Goal: Feedback & Contribution: Leave review/rating

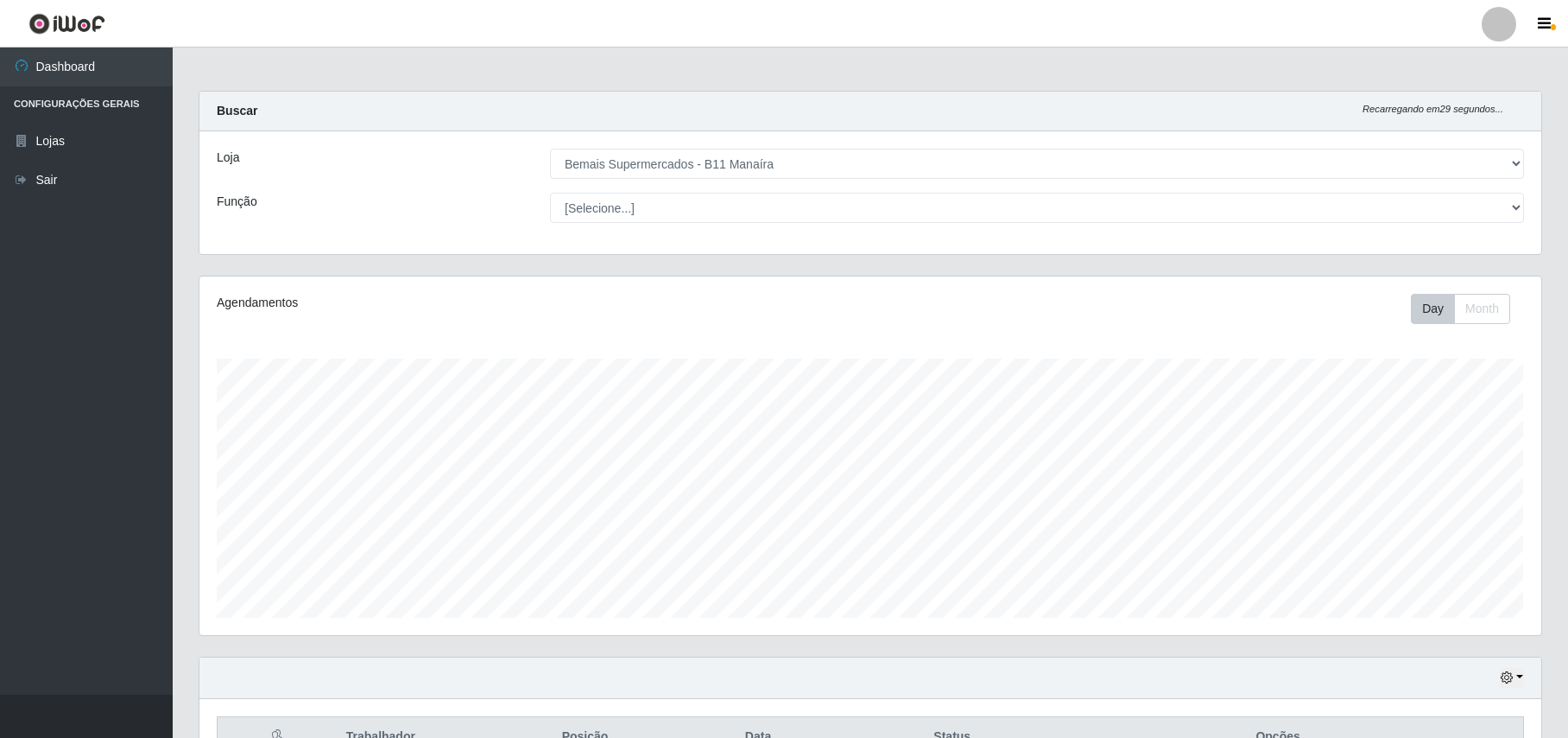
select select "409"
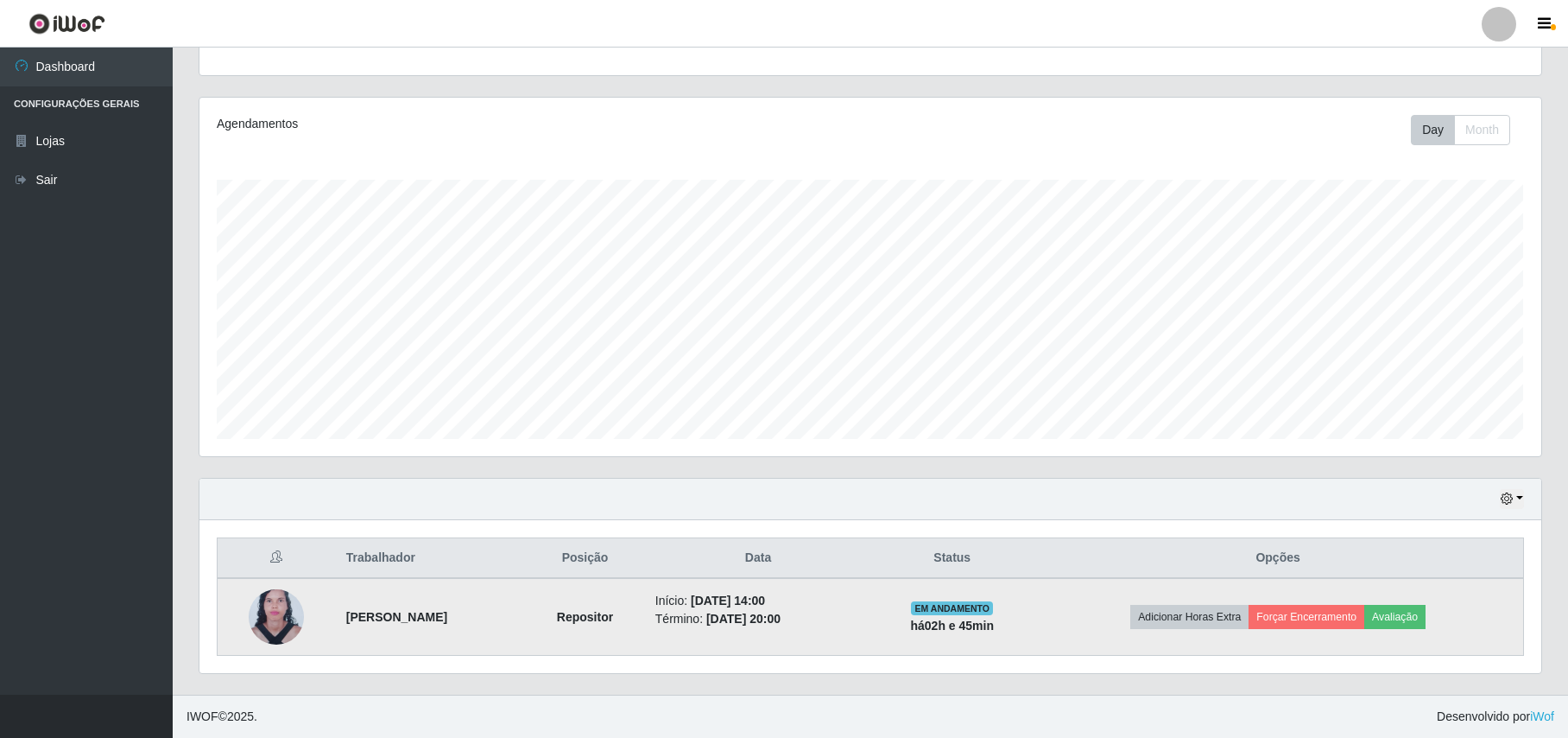
scroll to position [359, 1341]
click at [290, 614] on img at bounding box center [277, 617] width 55 height 75
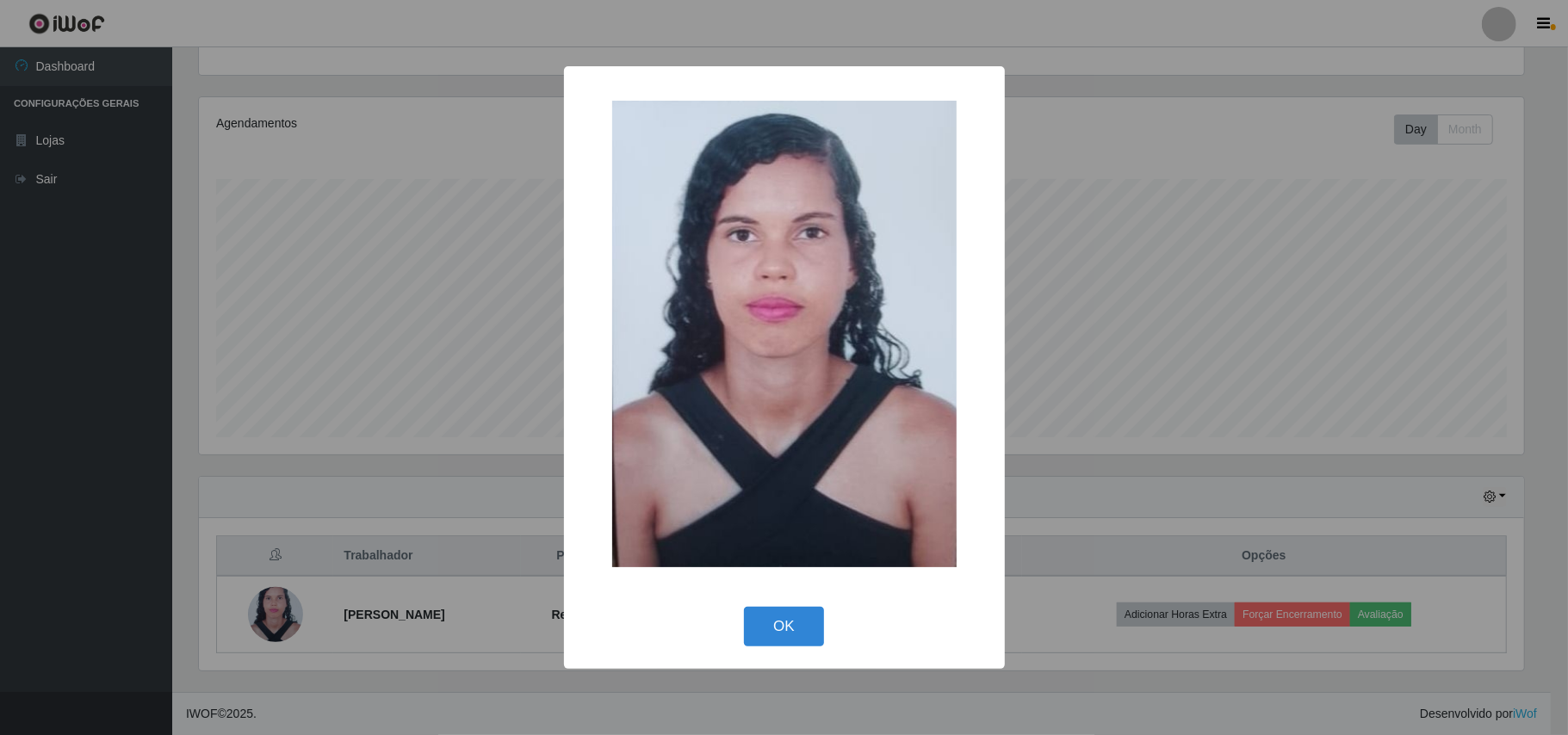
click at [362, 386] on div "× OK Cancel" at bounding box center [784, 368] width 1568 height 735
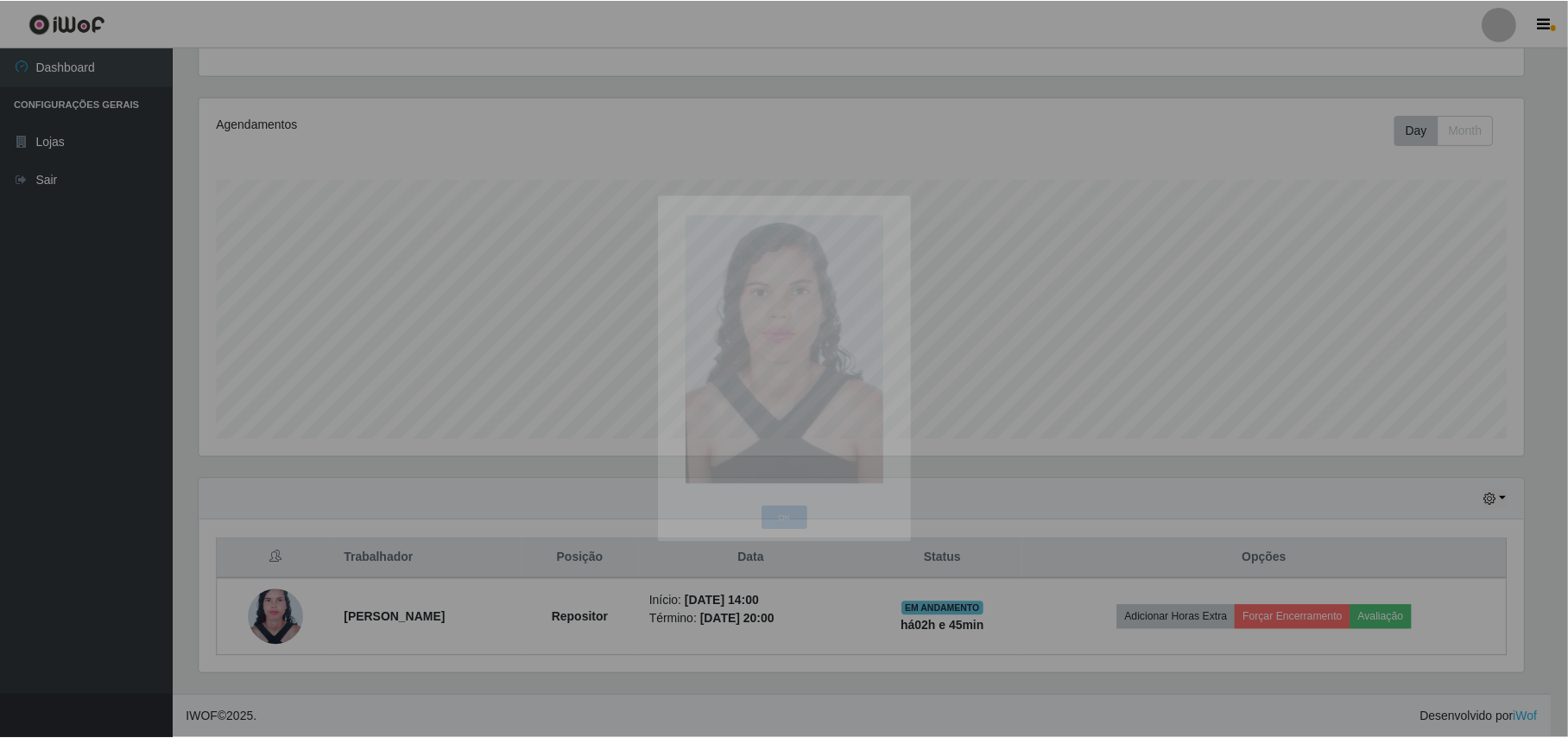
scroll to position [359, 1341]
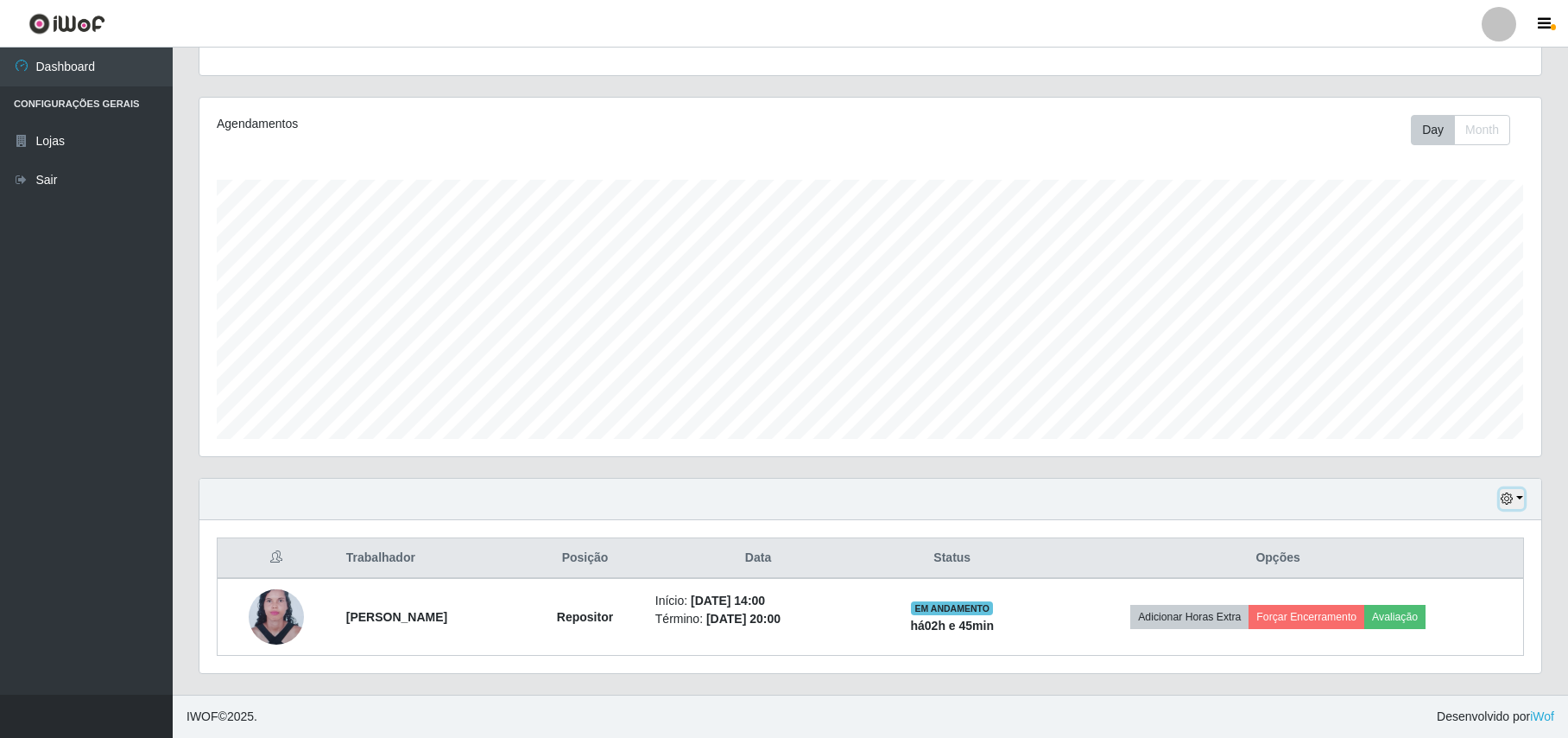
click at [1522, 496] on button "button" at bounding box center [1512, 499] width 24 height 20
click at [1455, 436] on button "1 Semana" at bounding box center [1455, 432] width 137 height 37
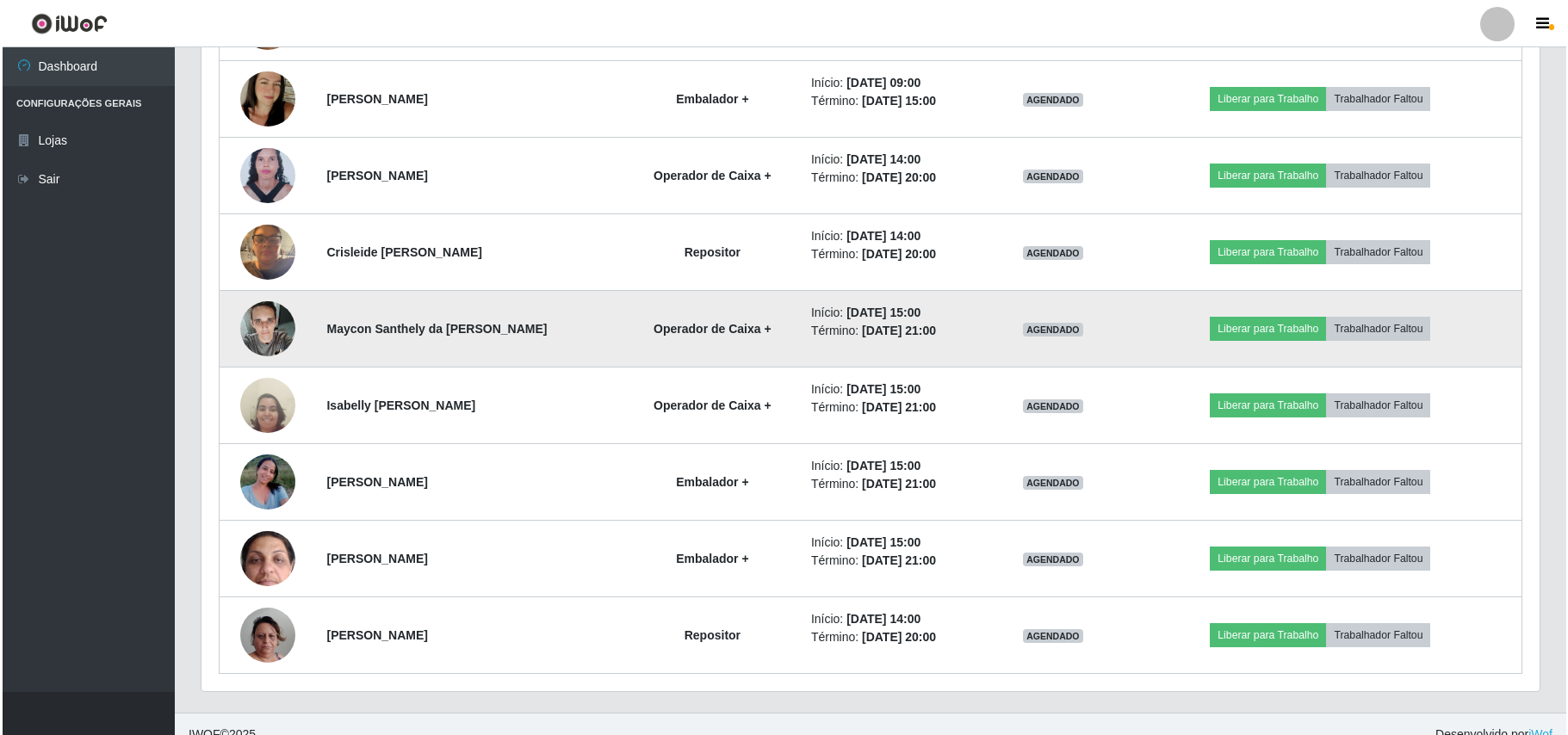
scroll to position [1257, 0]
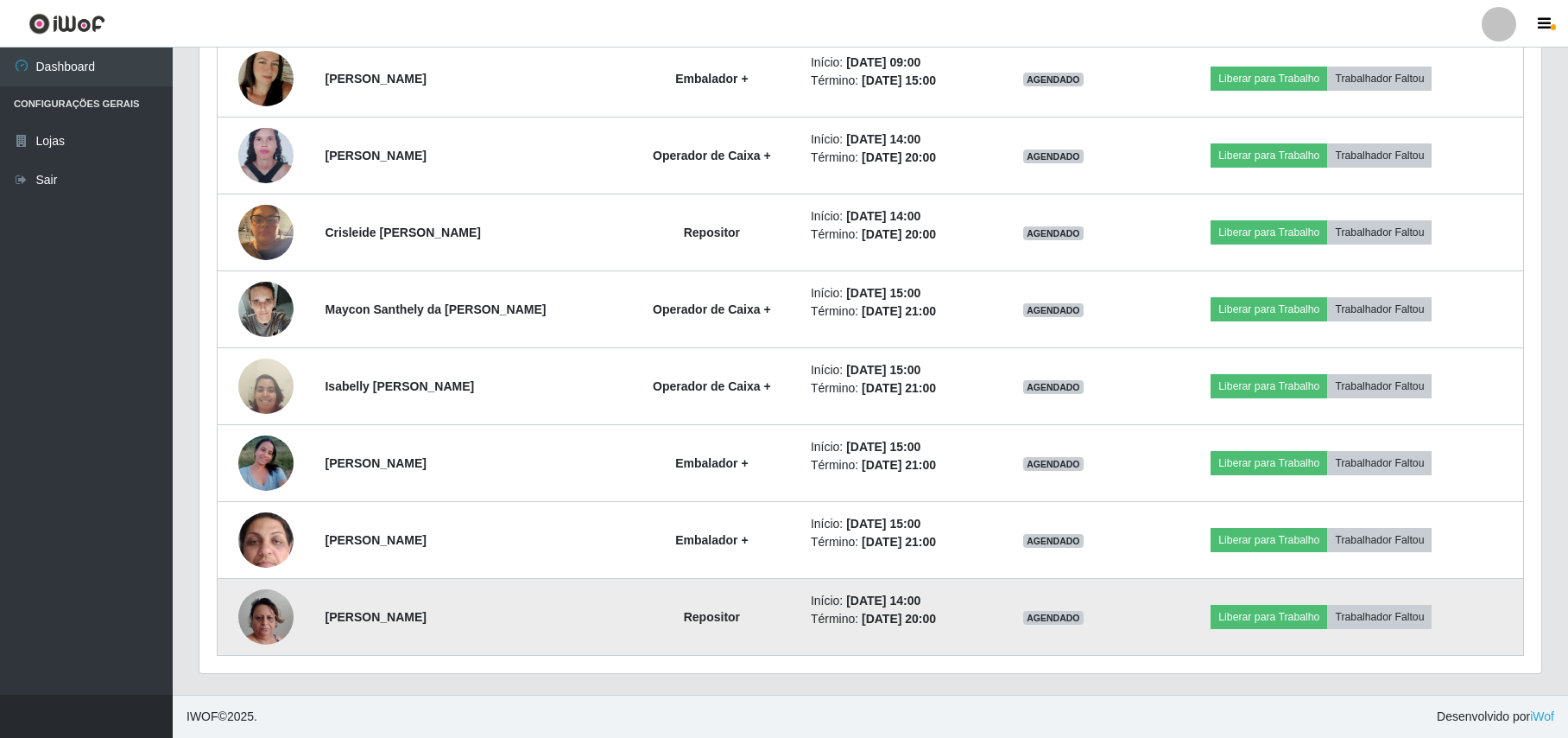
click at [266, 609] on img at bounding box center [266, 616] width 55 height 98
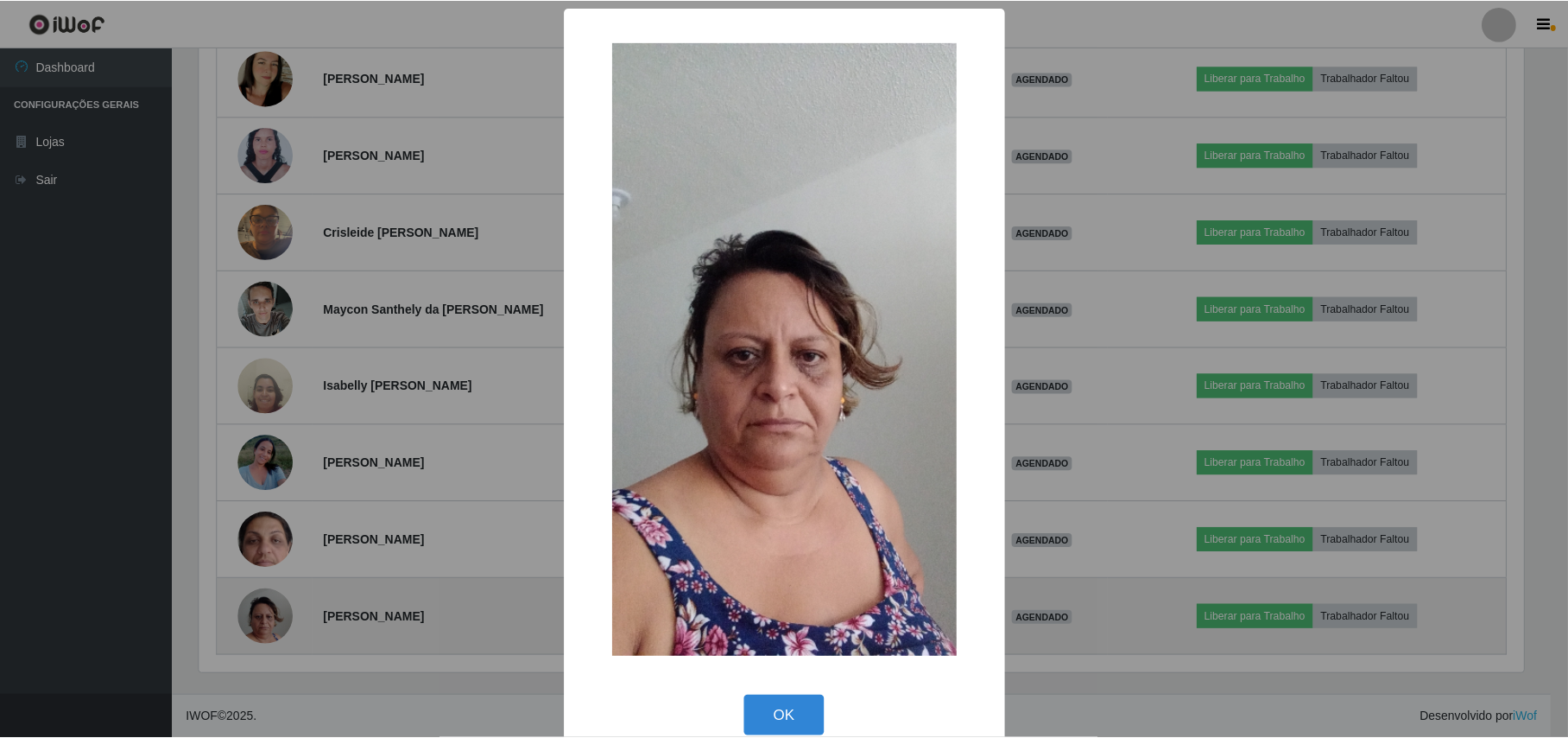
scroll to position [359, 1328]
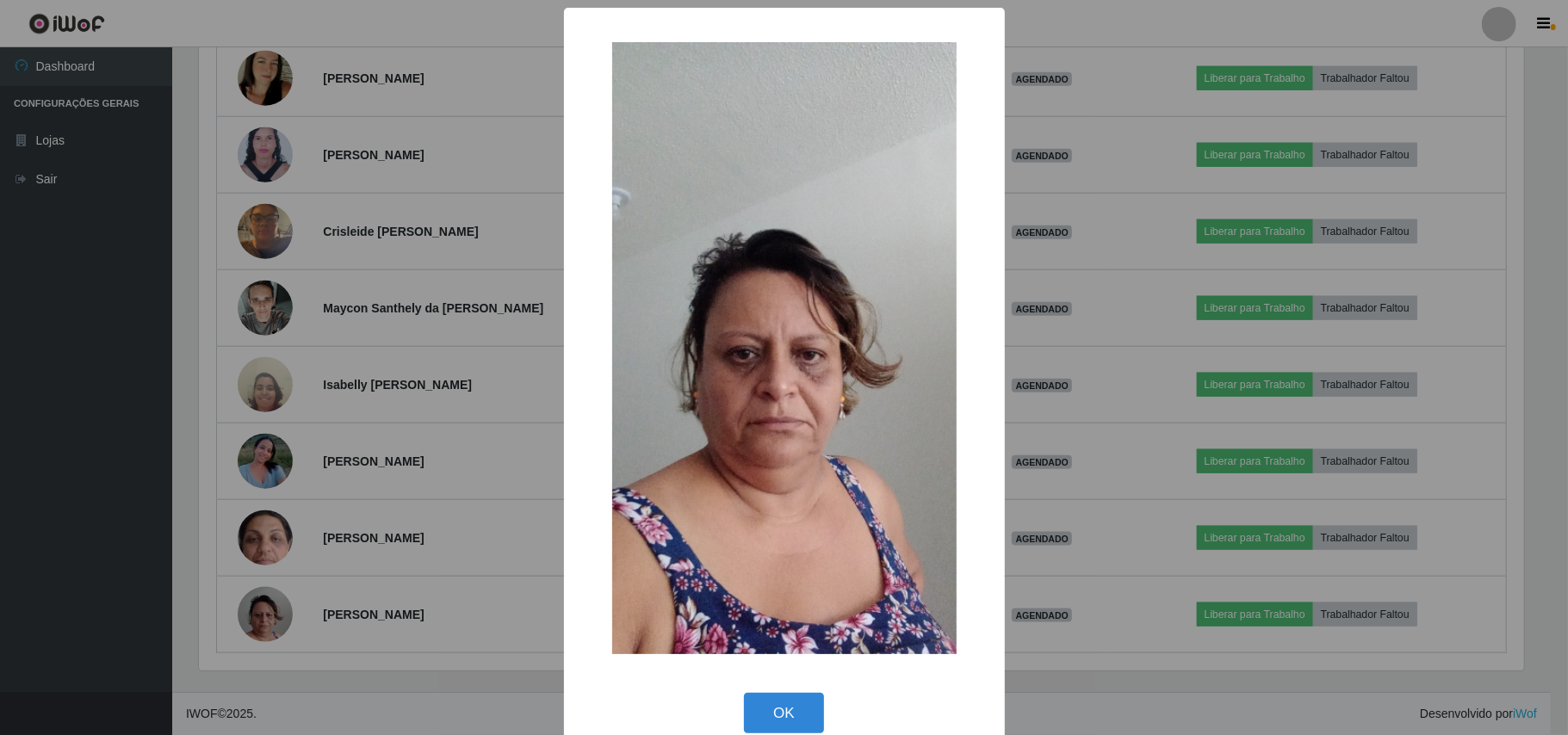
click at [194, 521] on div "× OK Cancel" at bounding box center [784, 368] width 1568 height 735
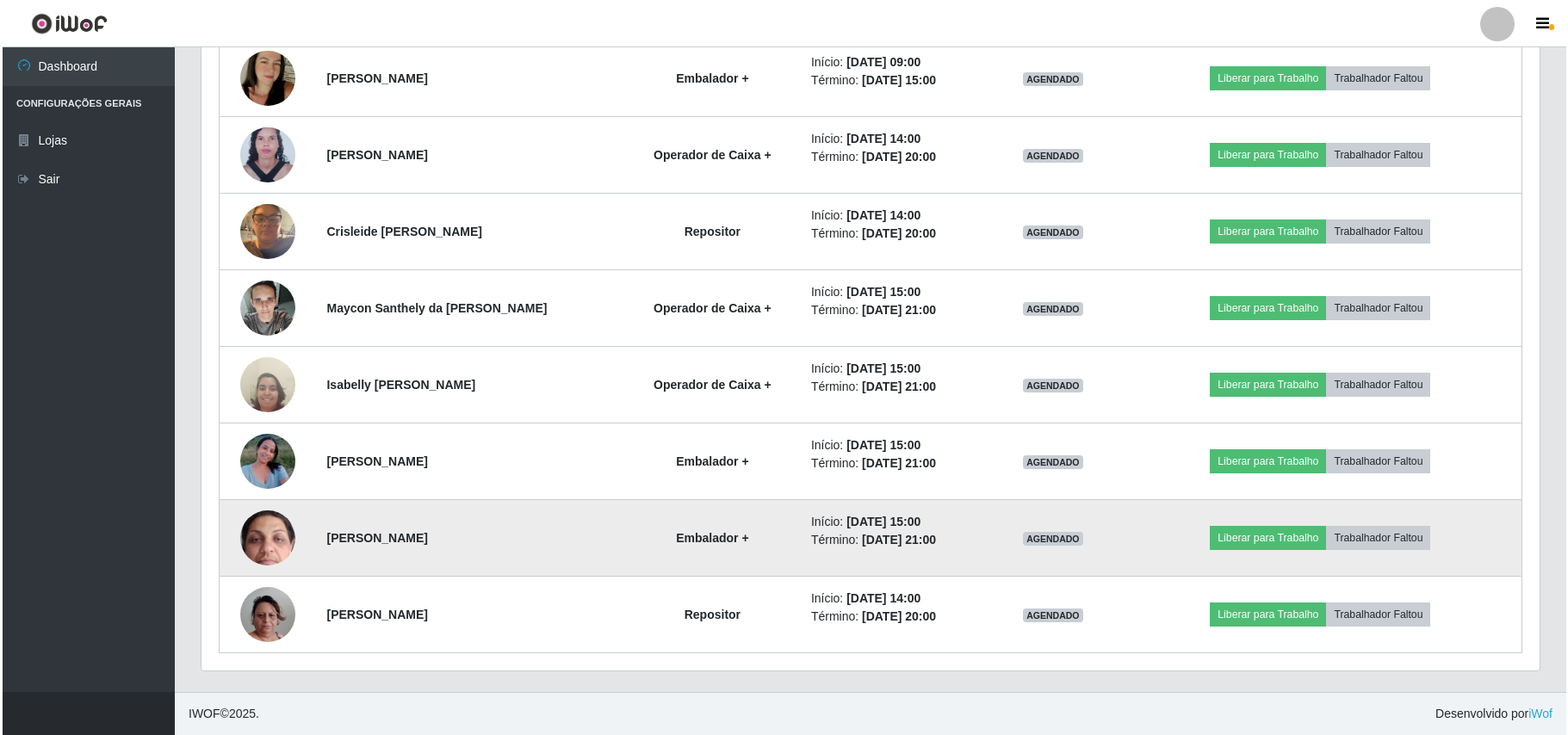
scroll to position [358, 1337]
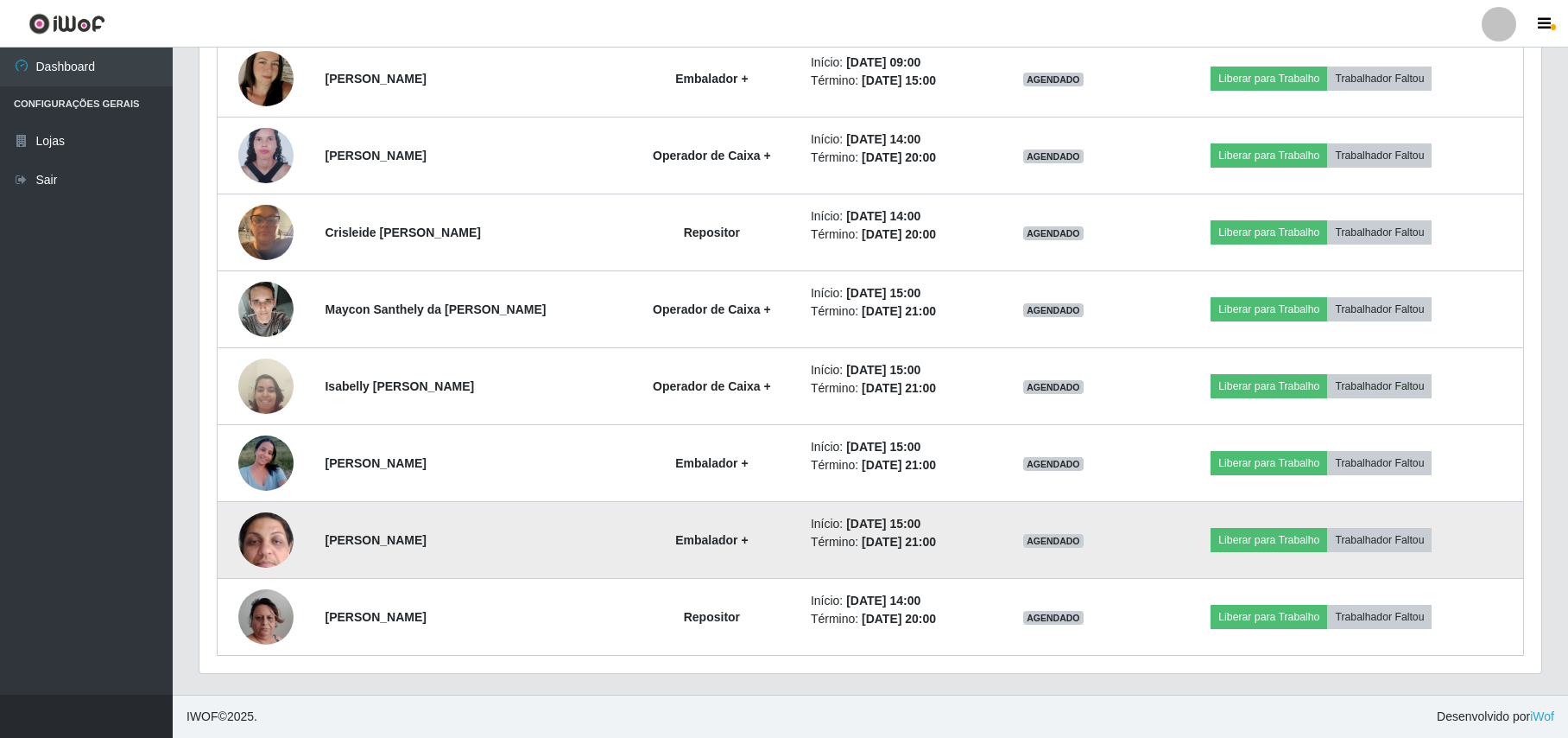
click at [249, 542] on img at bounding box center [266, 540] width 55 height 122
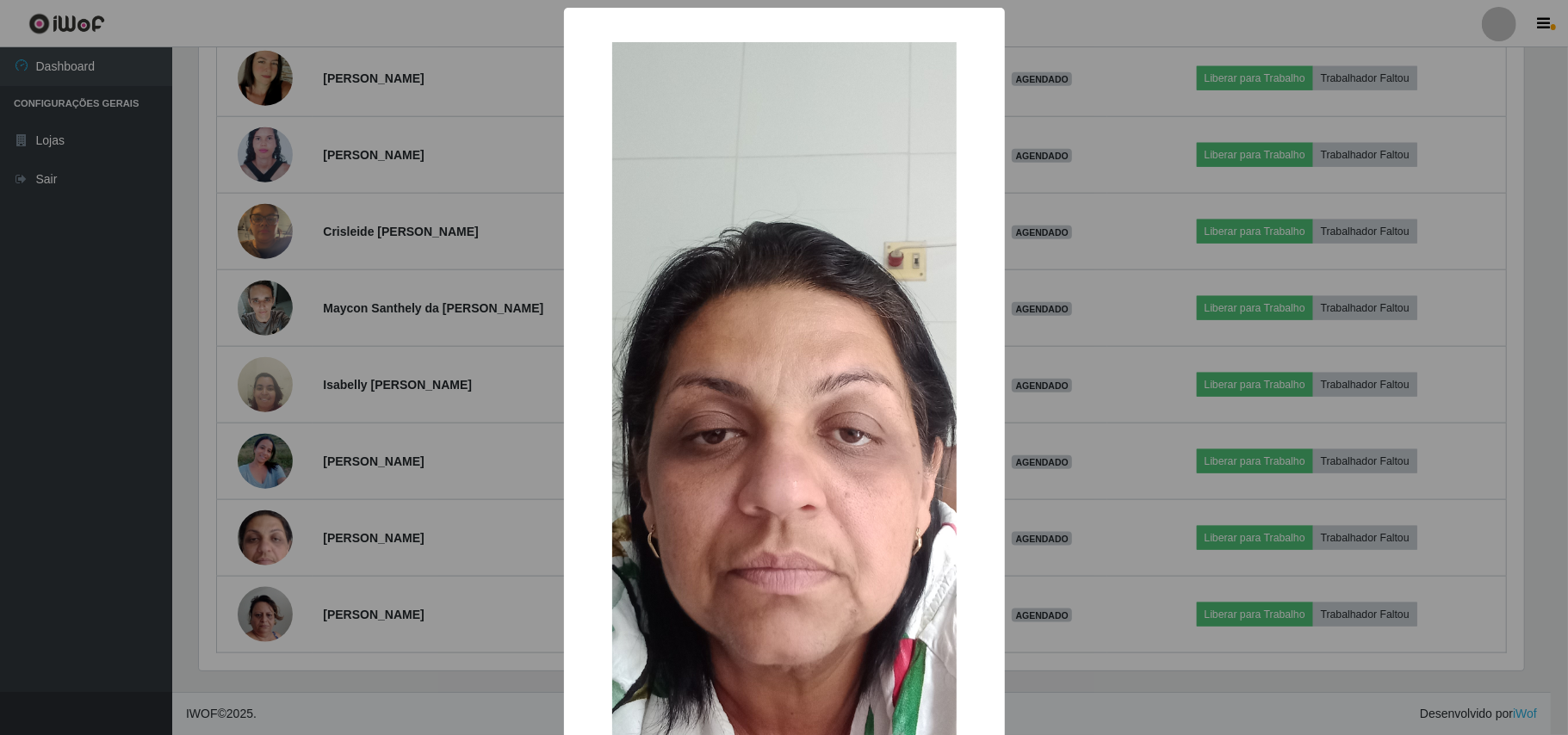
click at [207, 507] on div "× OK Cancel" at bounding box center [784, 368] width 1568 height 735
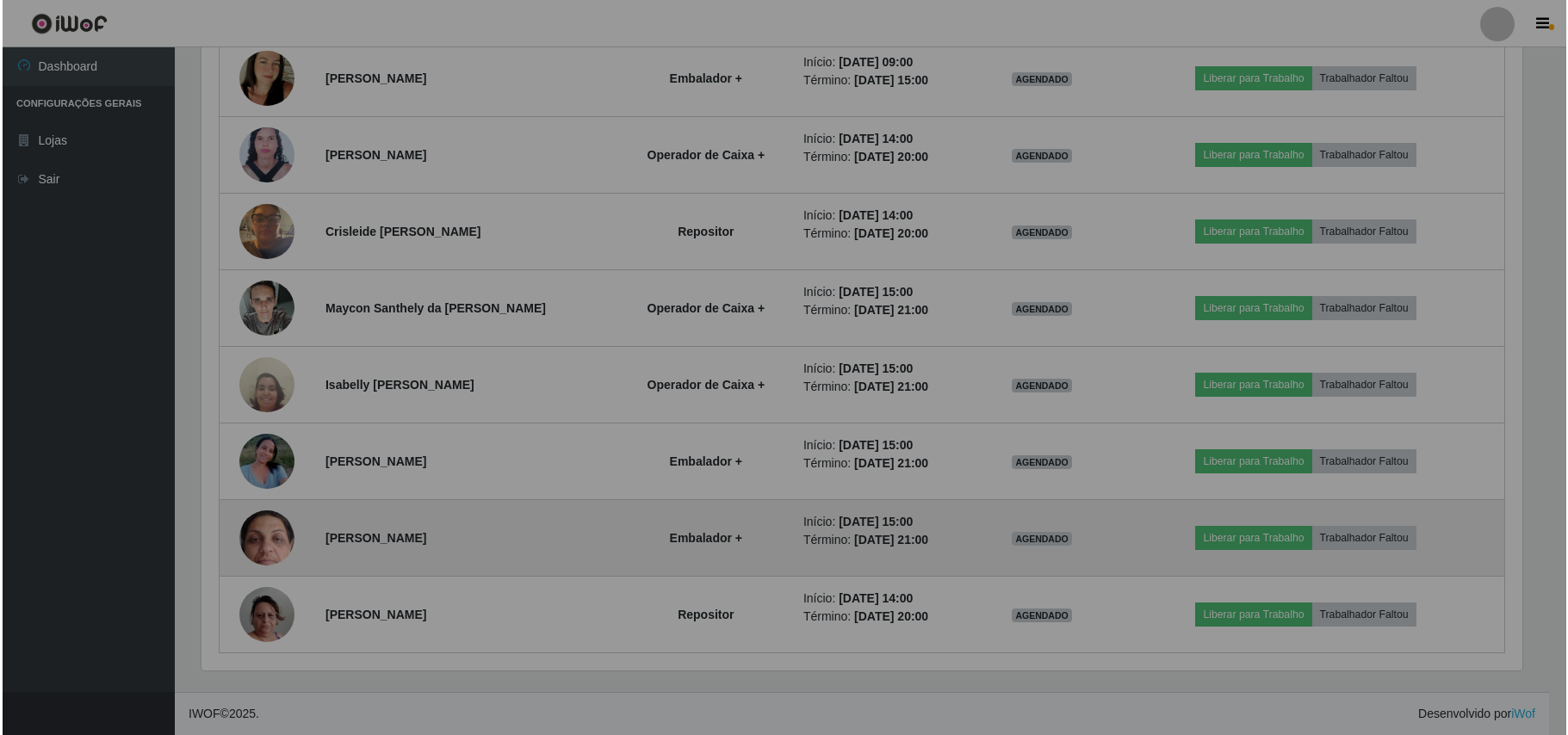
scroll to position [358, 1337]
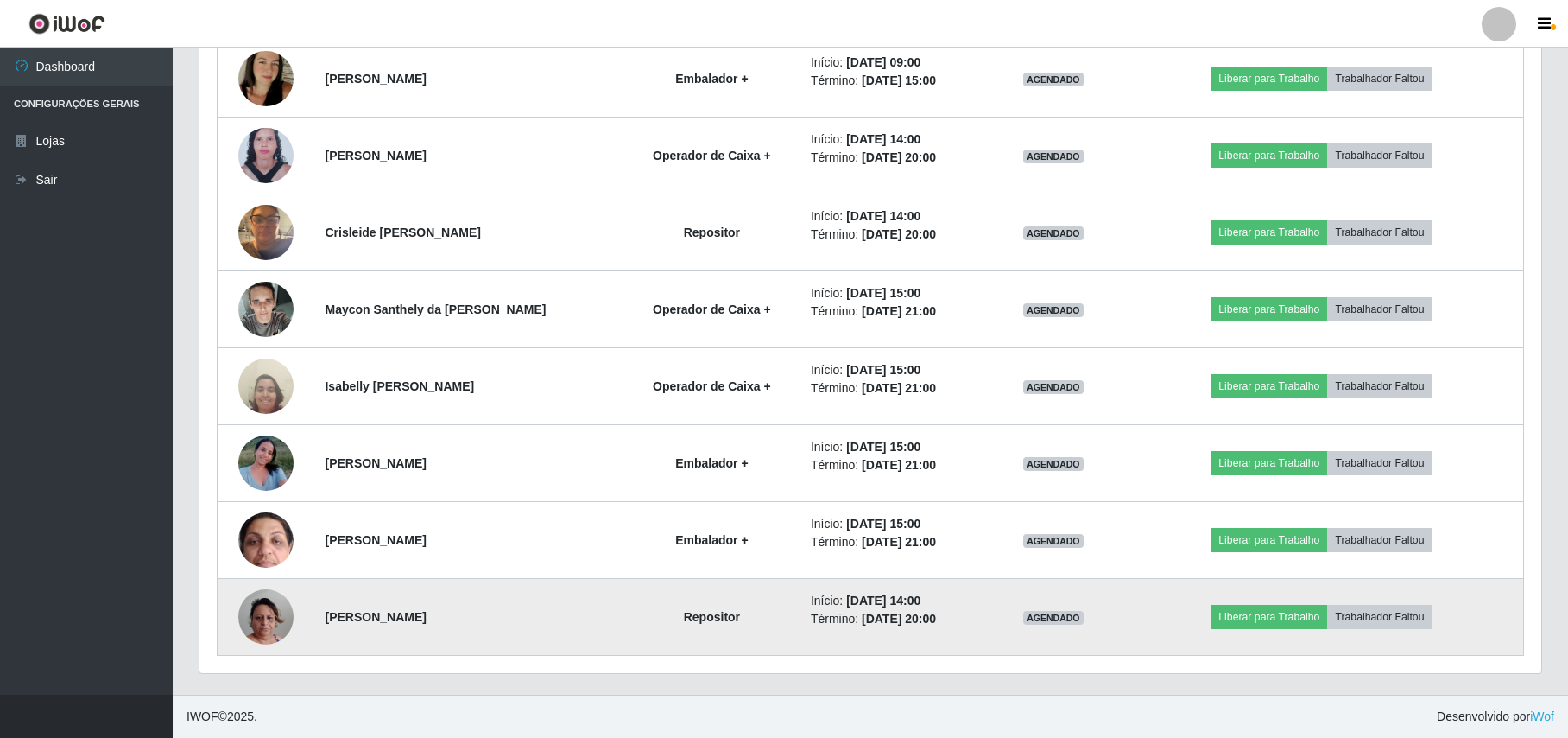
click at [268, 616] on img at bounding box center [266, 616] width 55 height 98
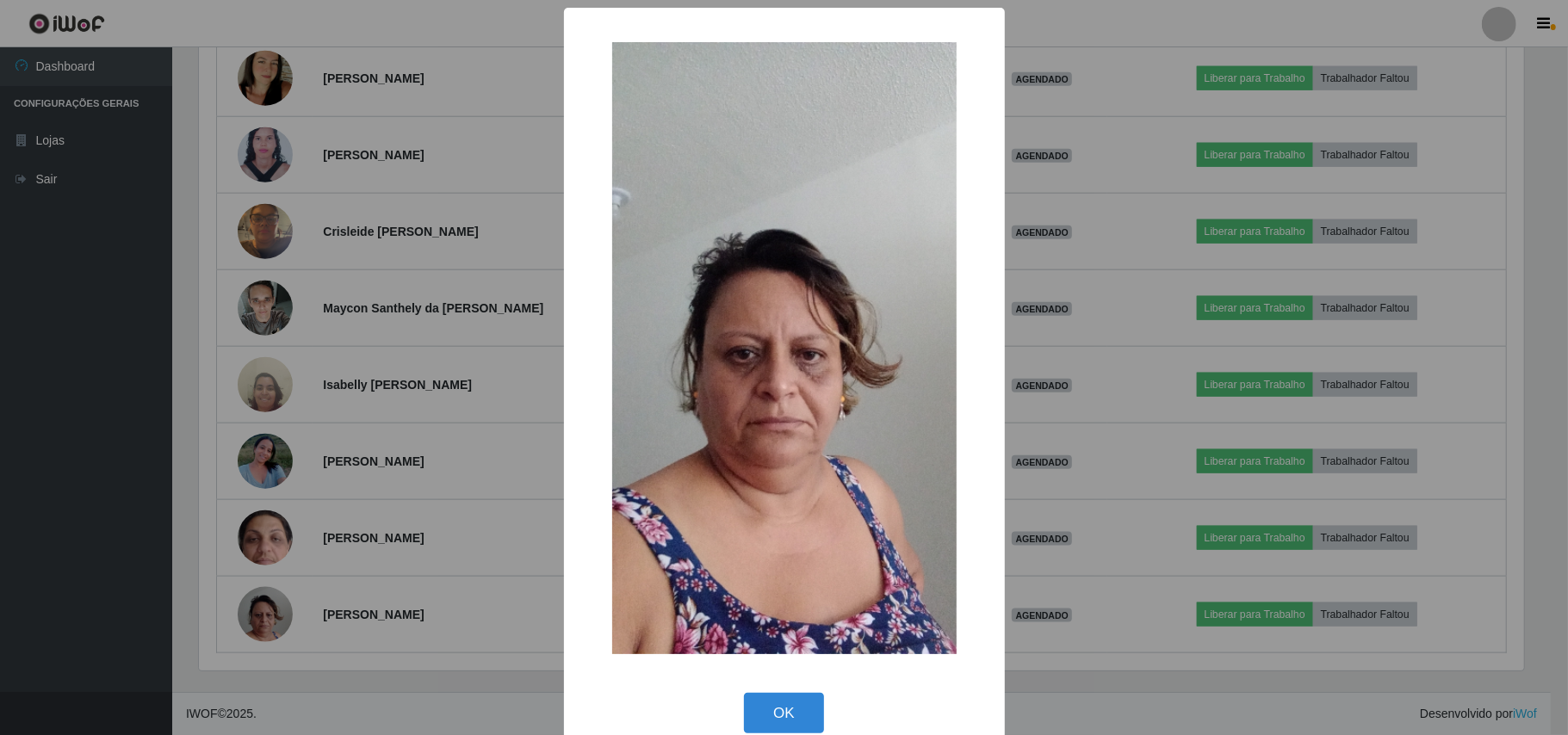
click at [190, 541] on div "× OK Cancel" at bounding box center [784, 368] width 1568 height 735
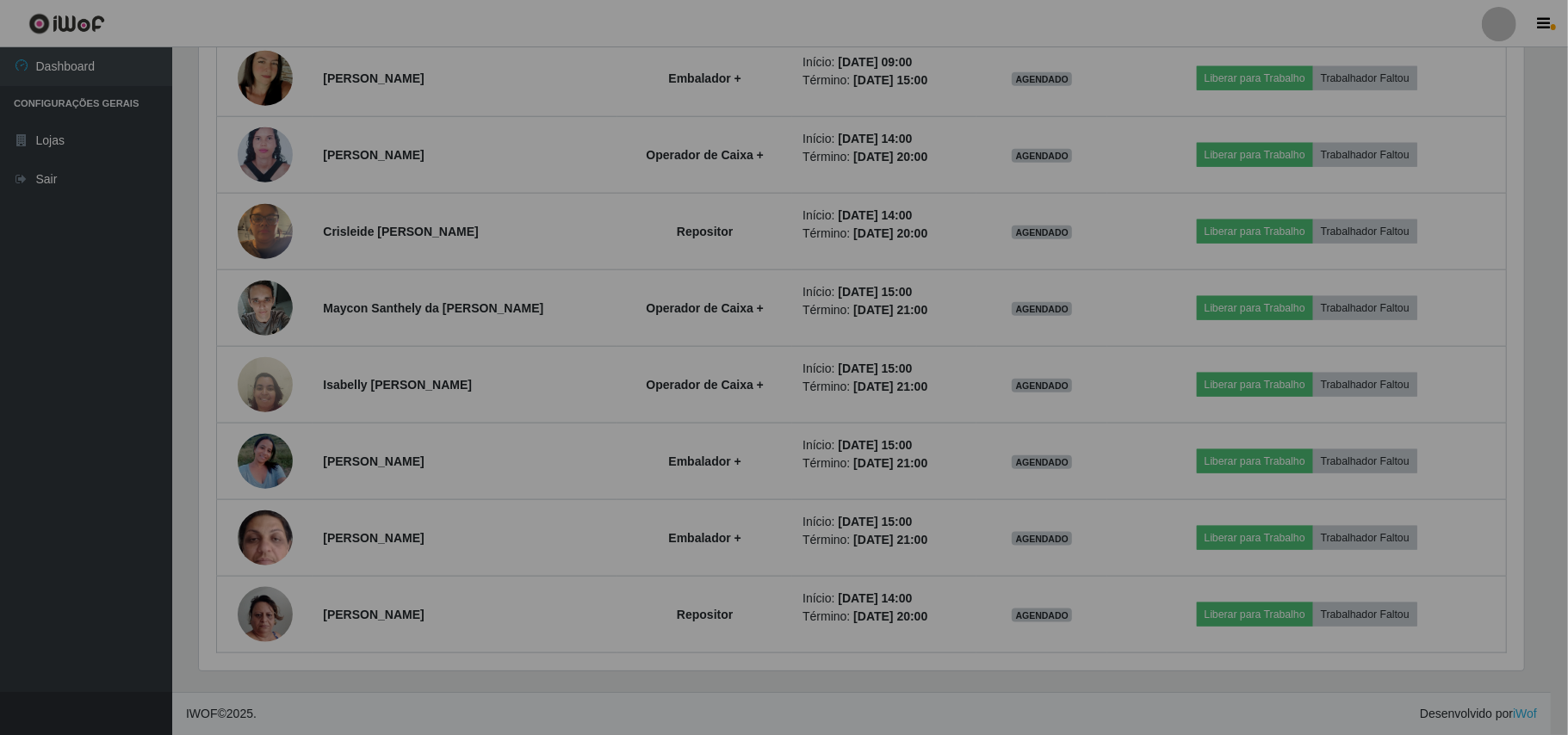
scroll to position [358, 1337]
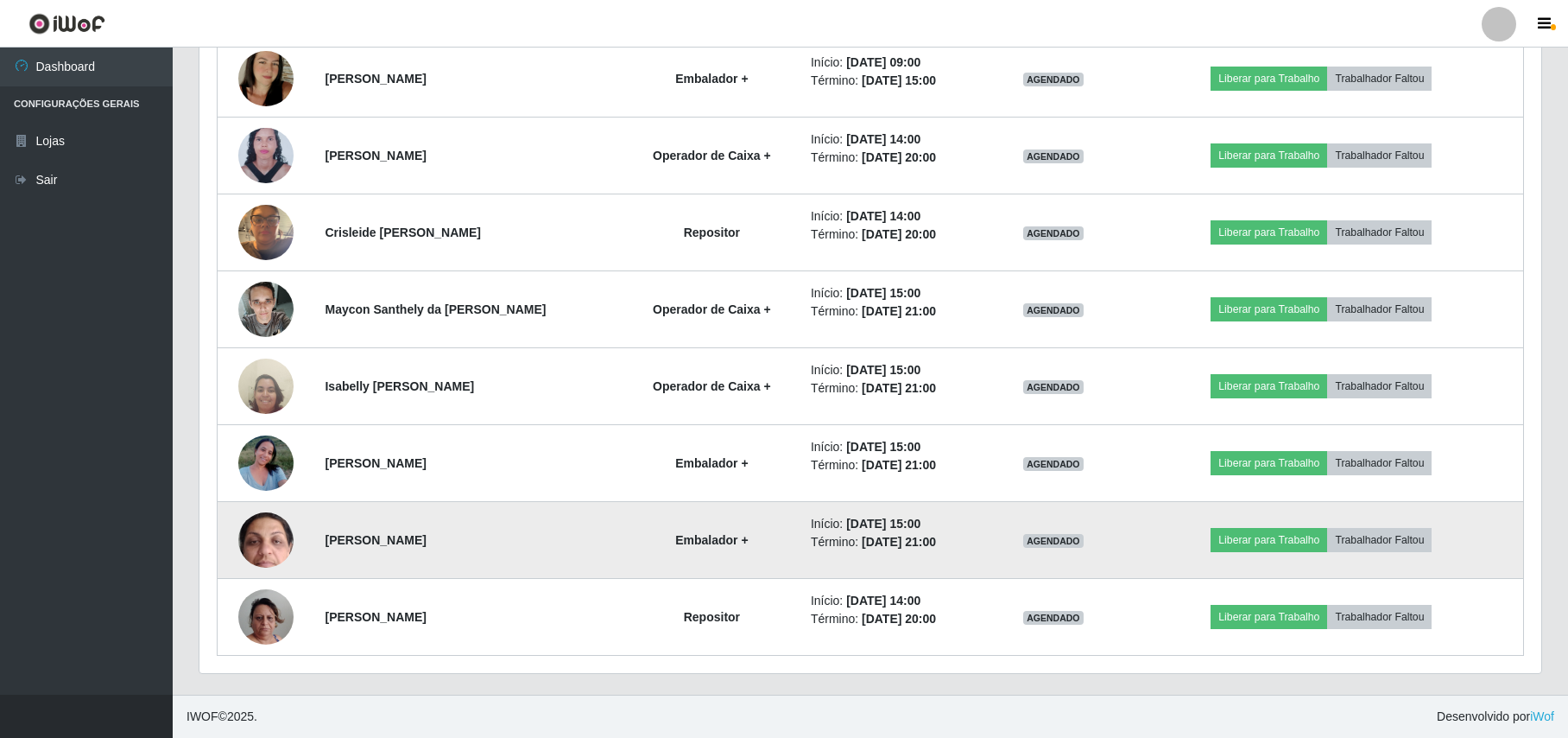
click at [259, 551] on img at bounding box center [266, 540] width 55 height 122
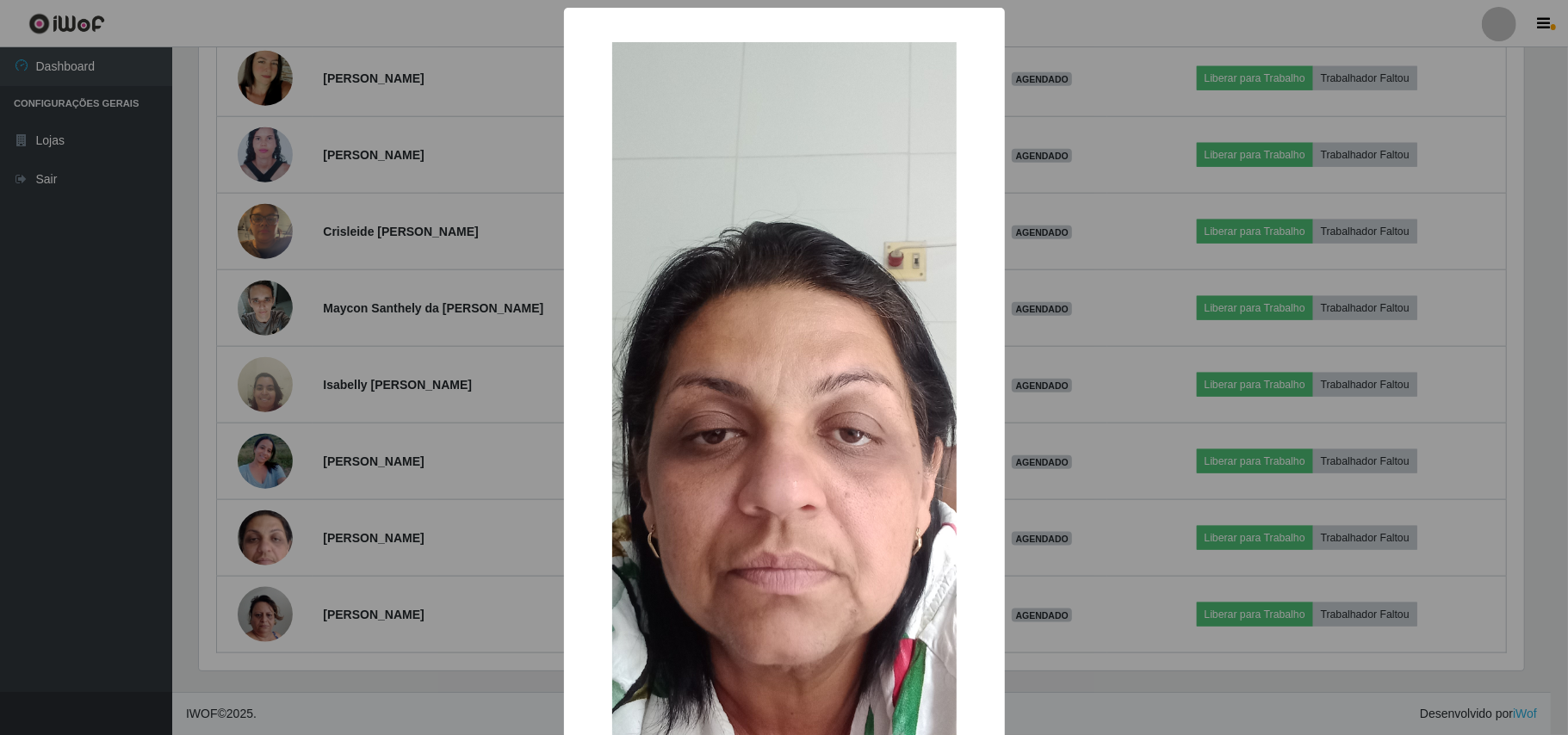
click at [211, 513] on div "× OK Cancel" at bounding box center [784, 368] width 1568 height 735
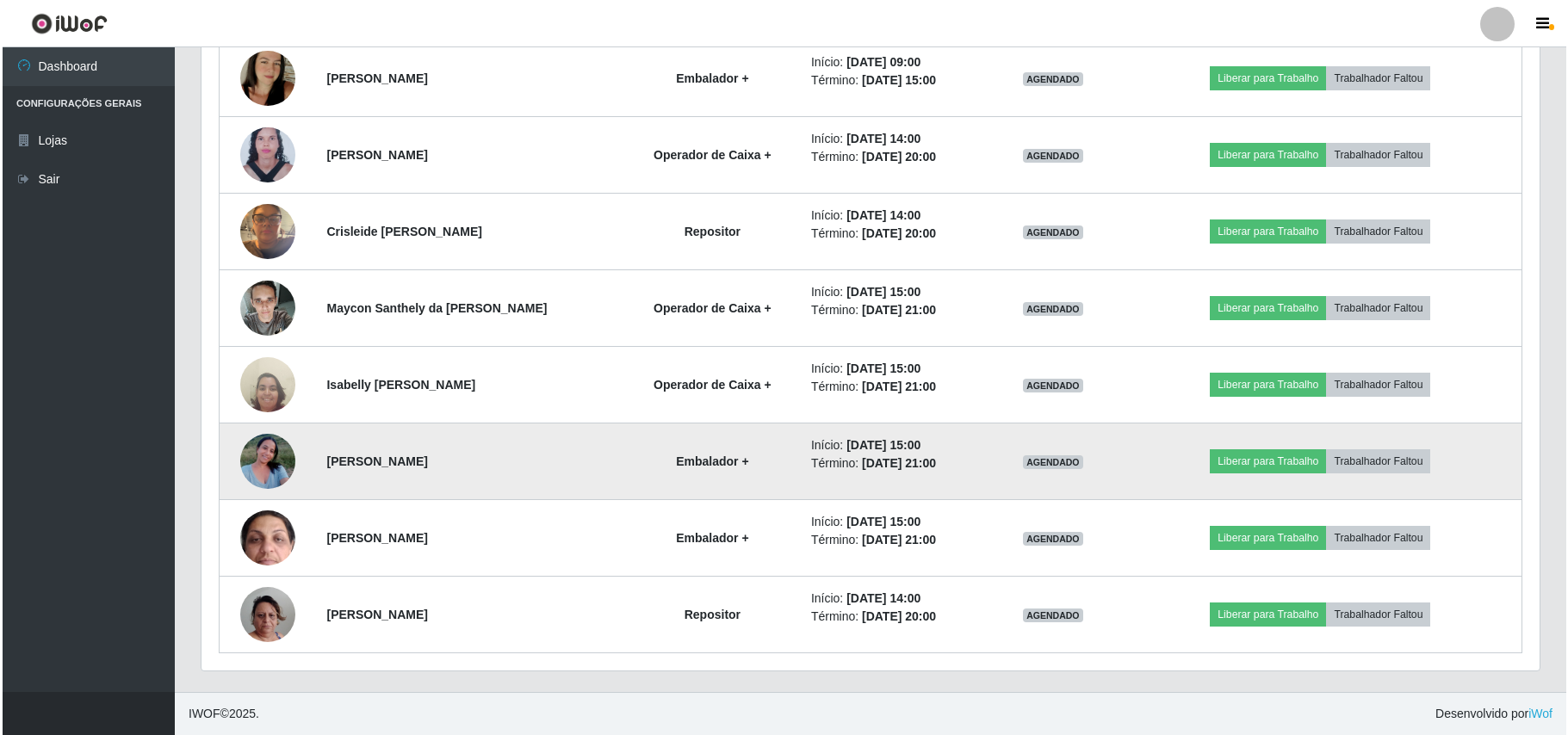
scroll to position [358, 1337]
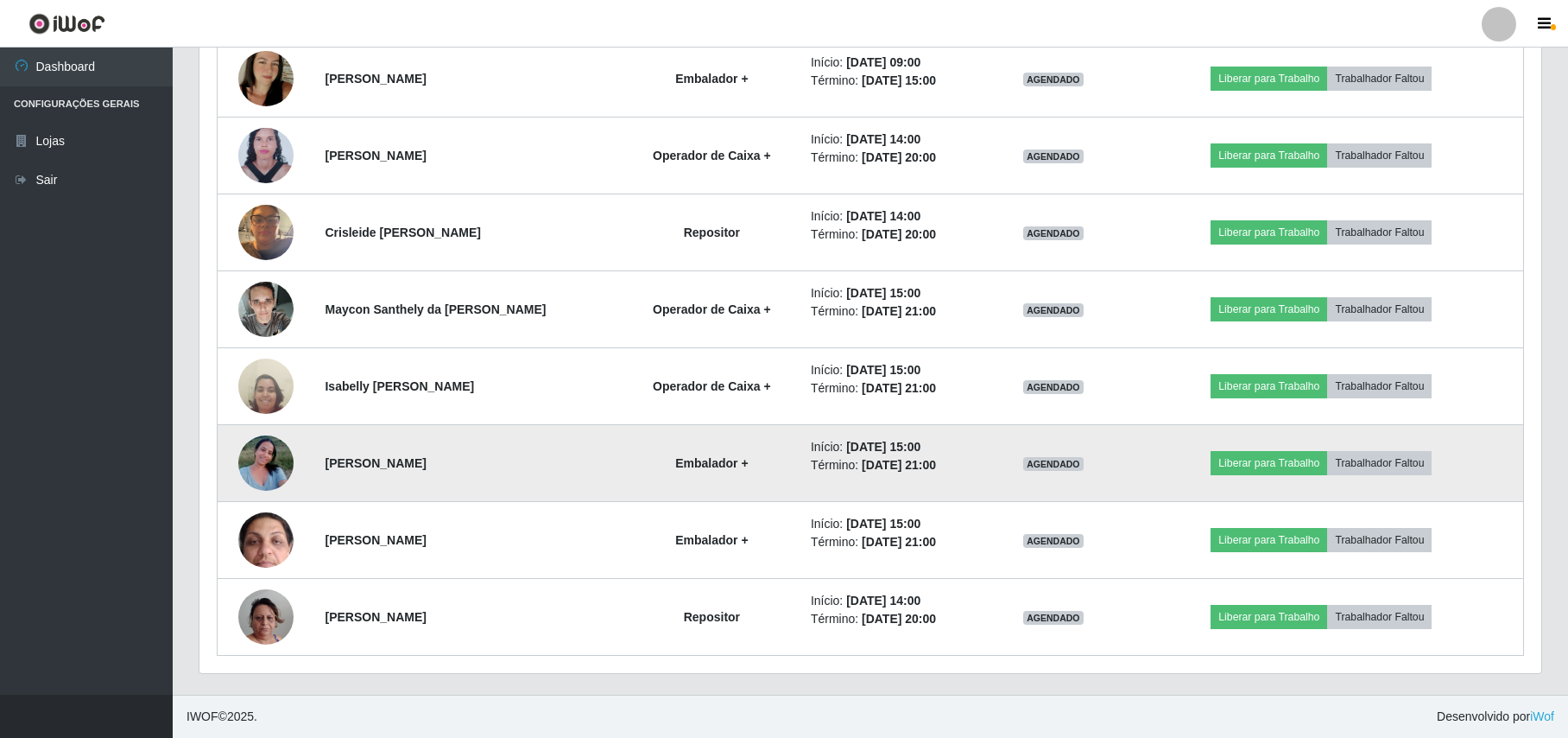
click at [273, 472] on img at bounding box center [266, 463] width 55 height 73
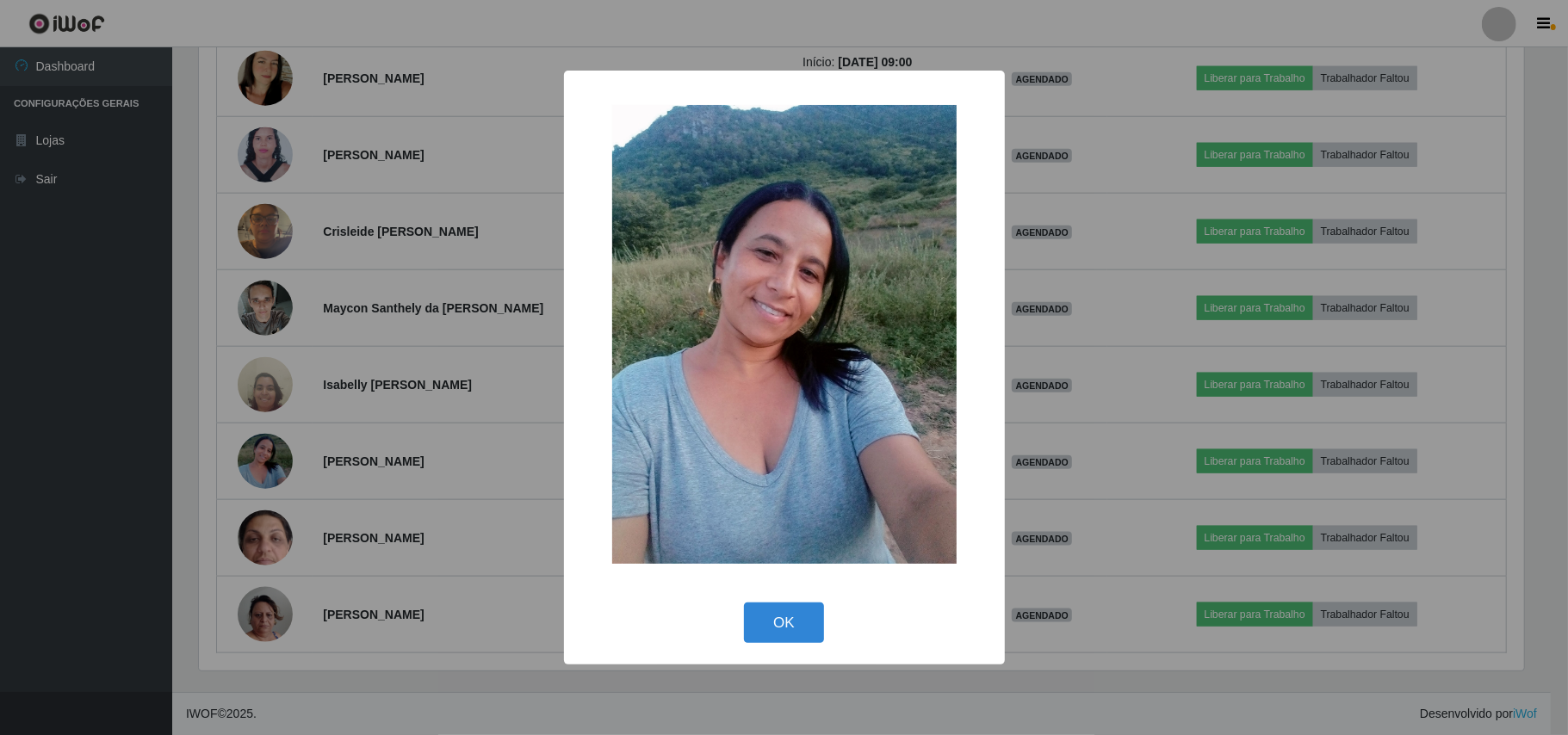
click at [211, 448] on div "× OK Cancel" at bounding box center [784, 368] width 1568 height 735
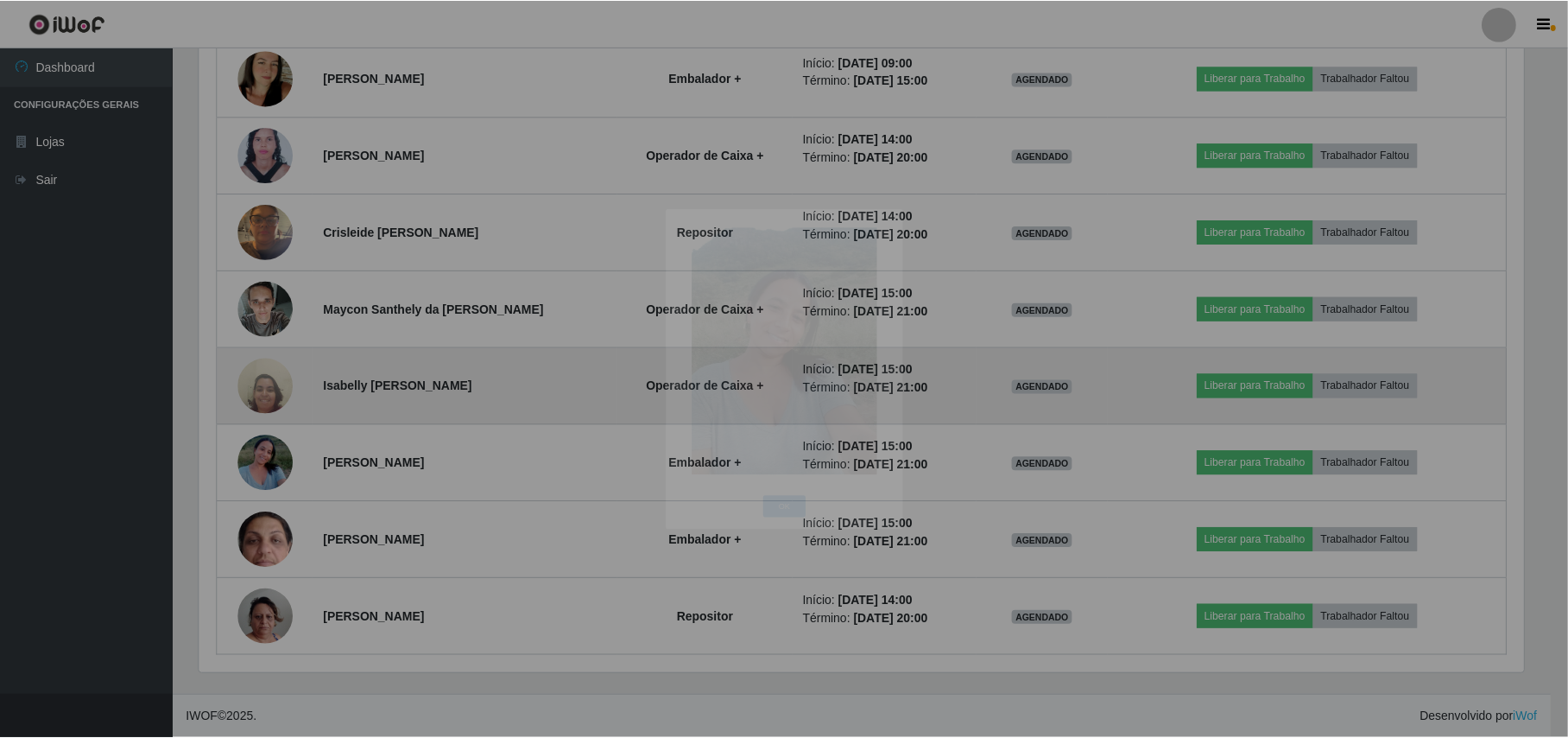
scroll to position [359, 1341]
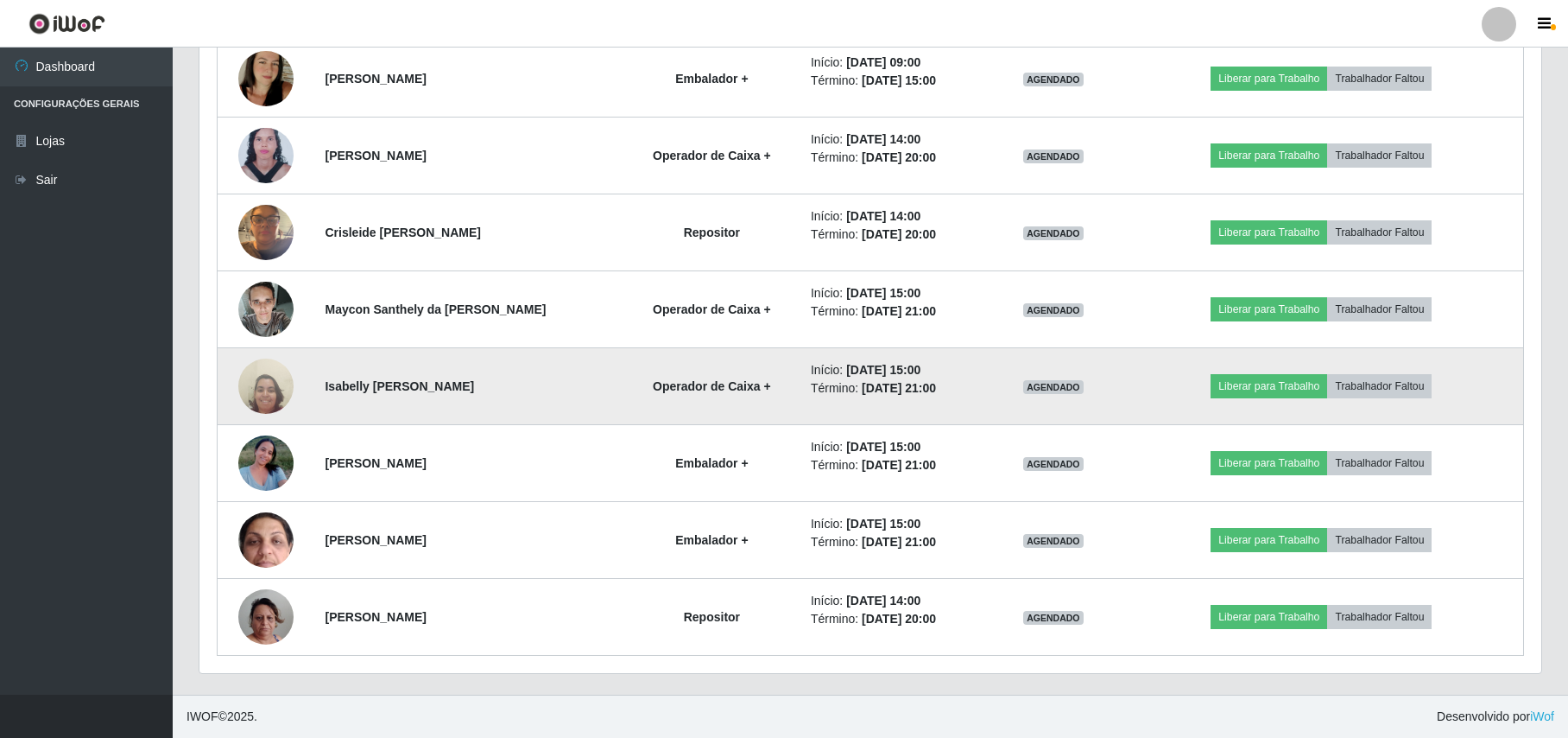
click at [268, 395] on img at bounding box center [266, 386] width 55 height 74
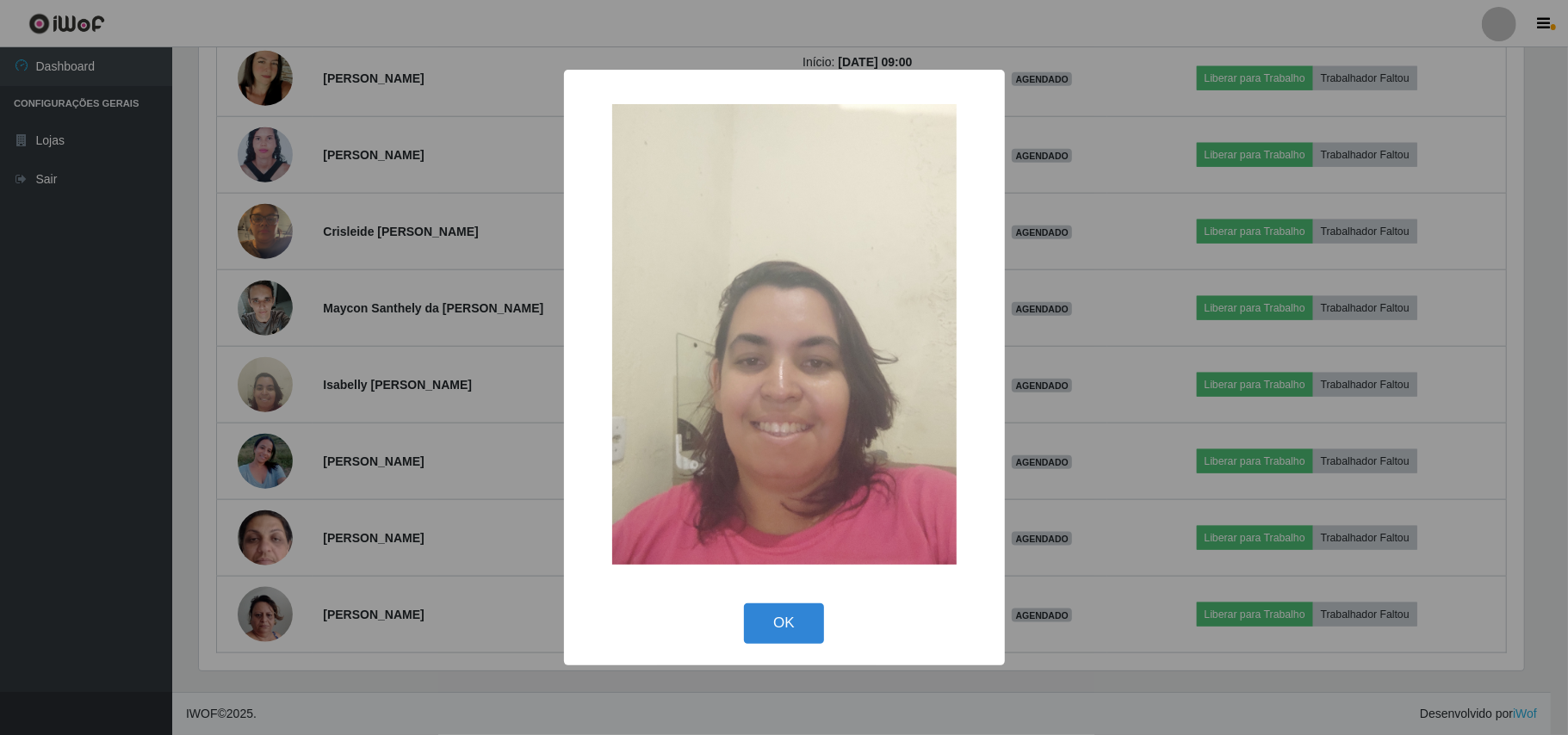
click at [190, 404] on div "× OK Cancel" at bounding box center [784, 368] width 1568 height 735
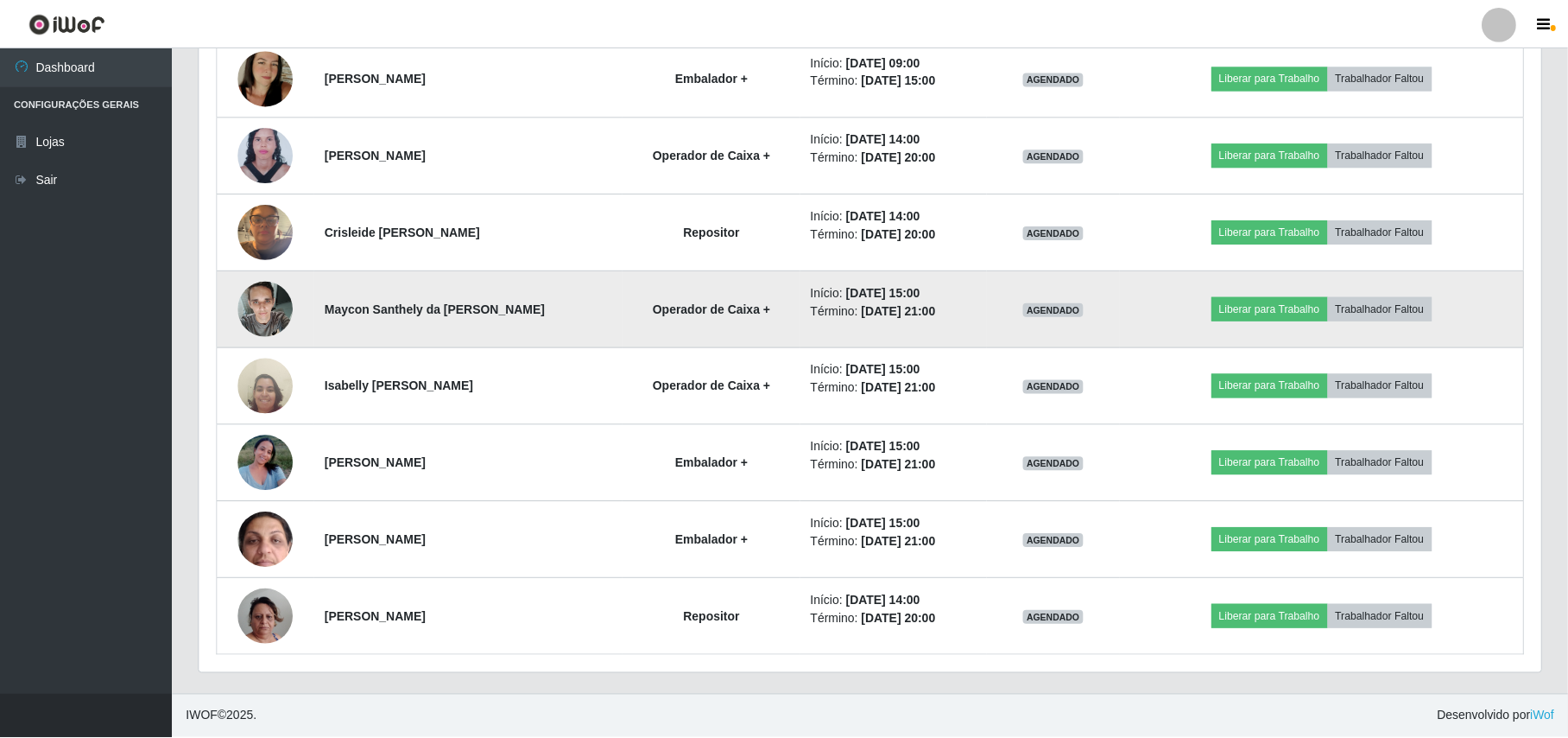
scroll to position [0, 0]
click at [246, 312] on img at bounding box center [266, 309] width 55 height 73
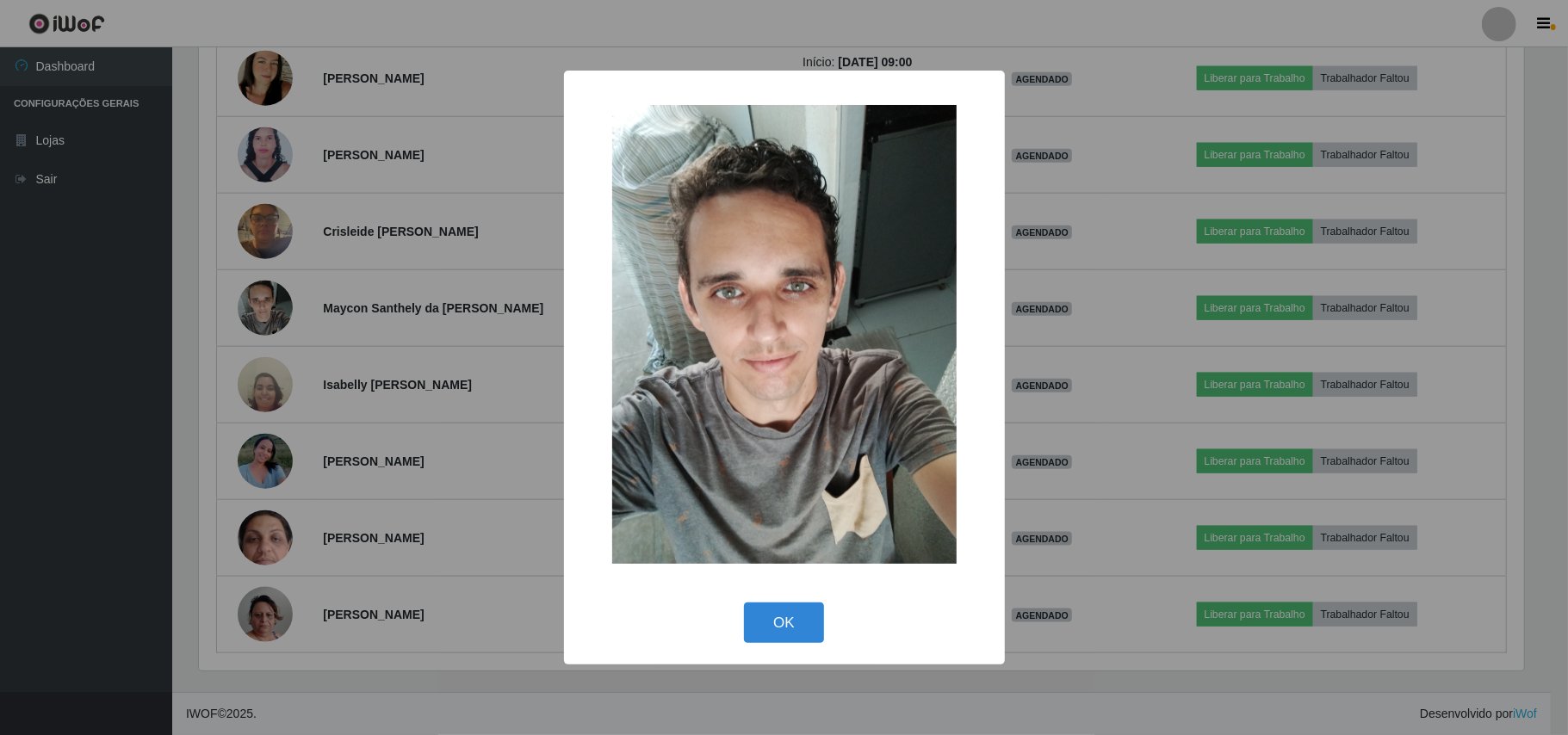
click at [205, 326] on div "× OK Cancel" at bounding box center [784, 368] width 1568 height 735
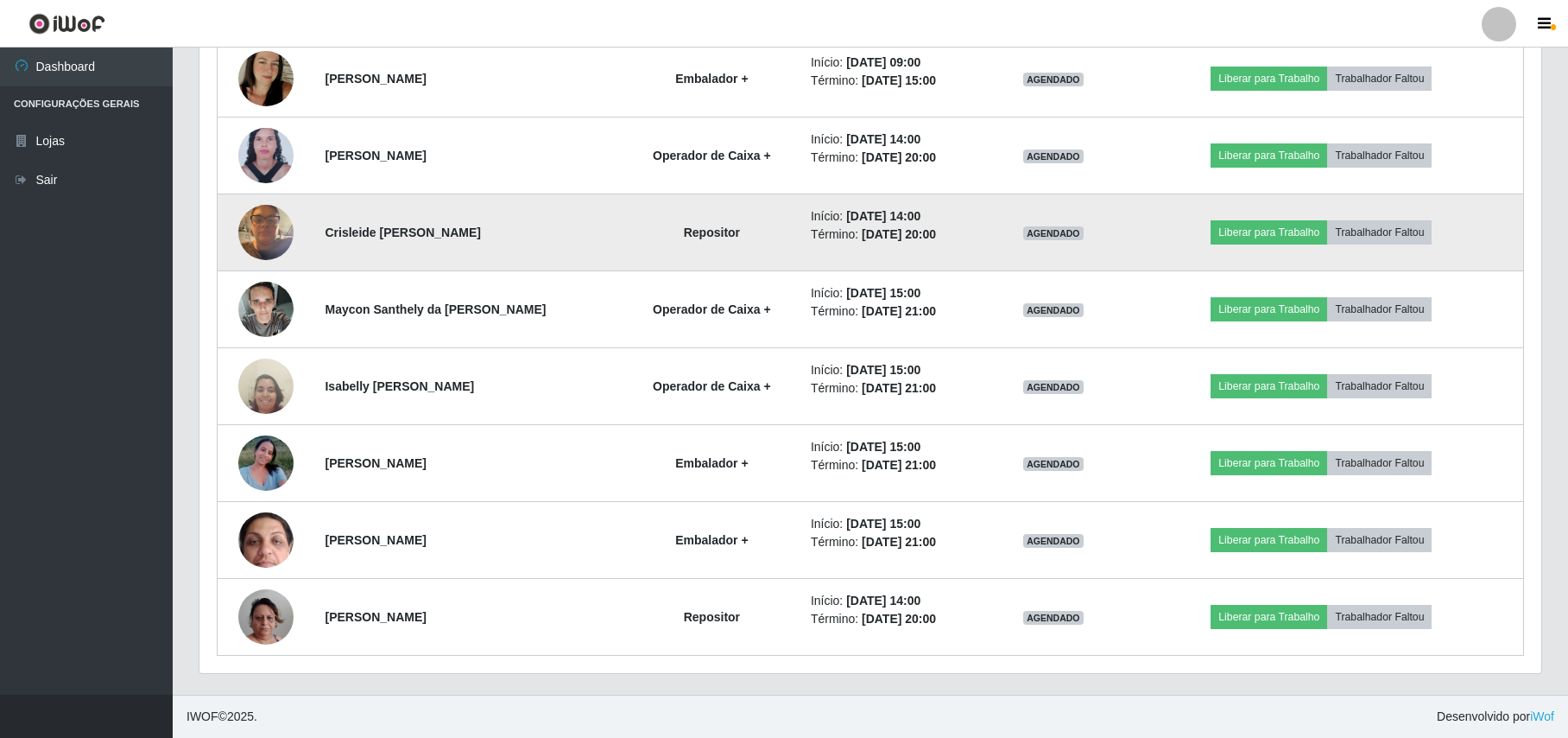
click at [254, 239] on img at bounding box center [266, 232] width 55 height 73
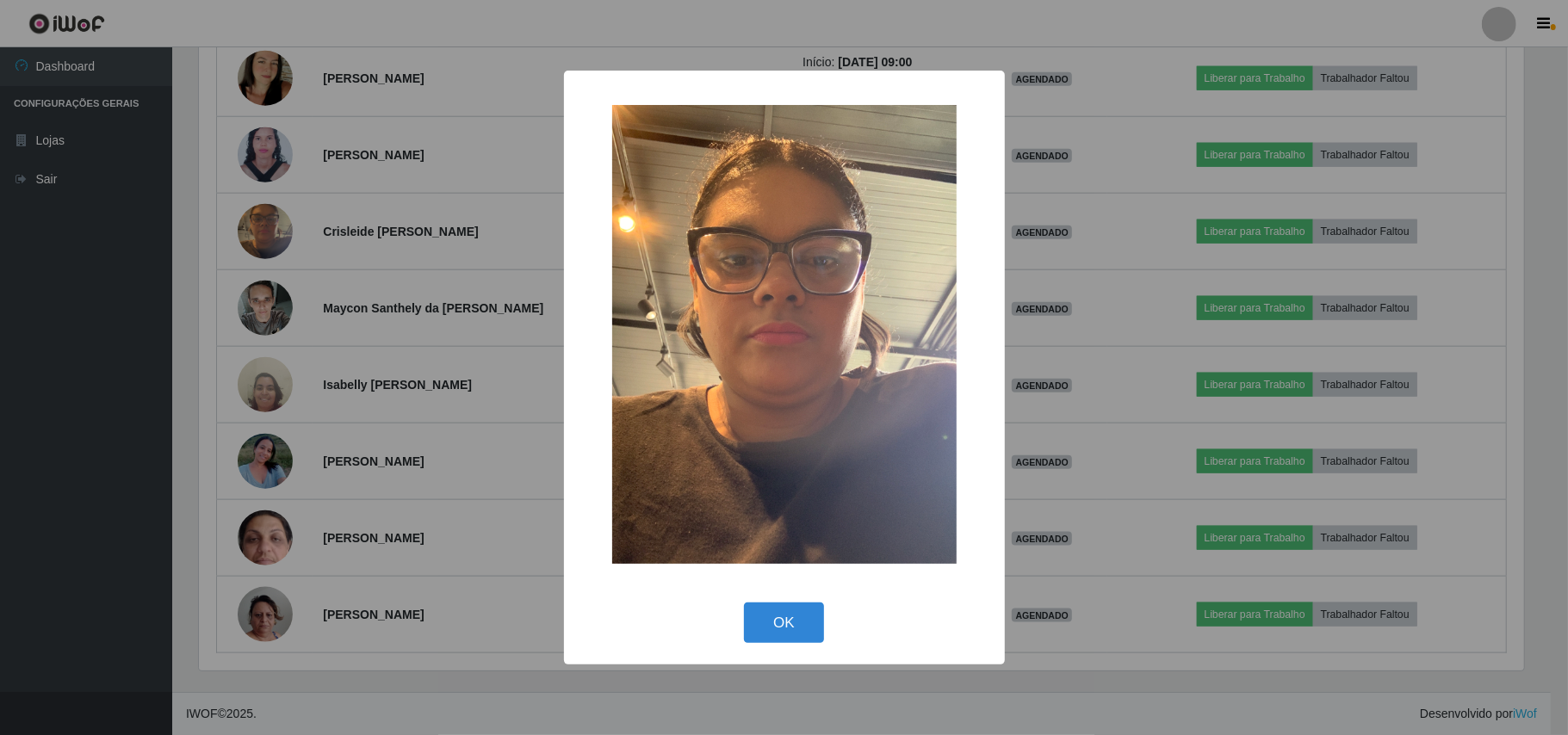
click at [207, 251] on div "× OK Cancel" at bounding box center [784, 368] width 1568 height 735
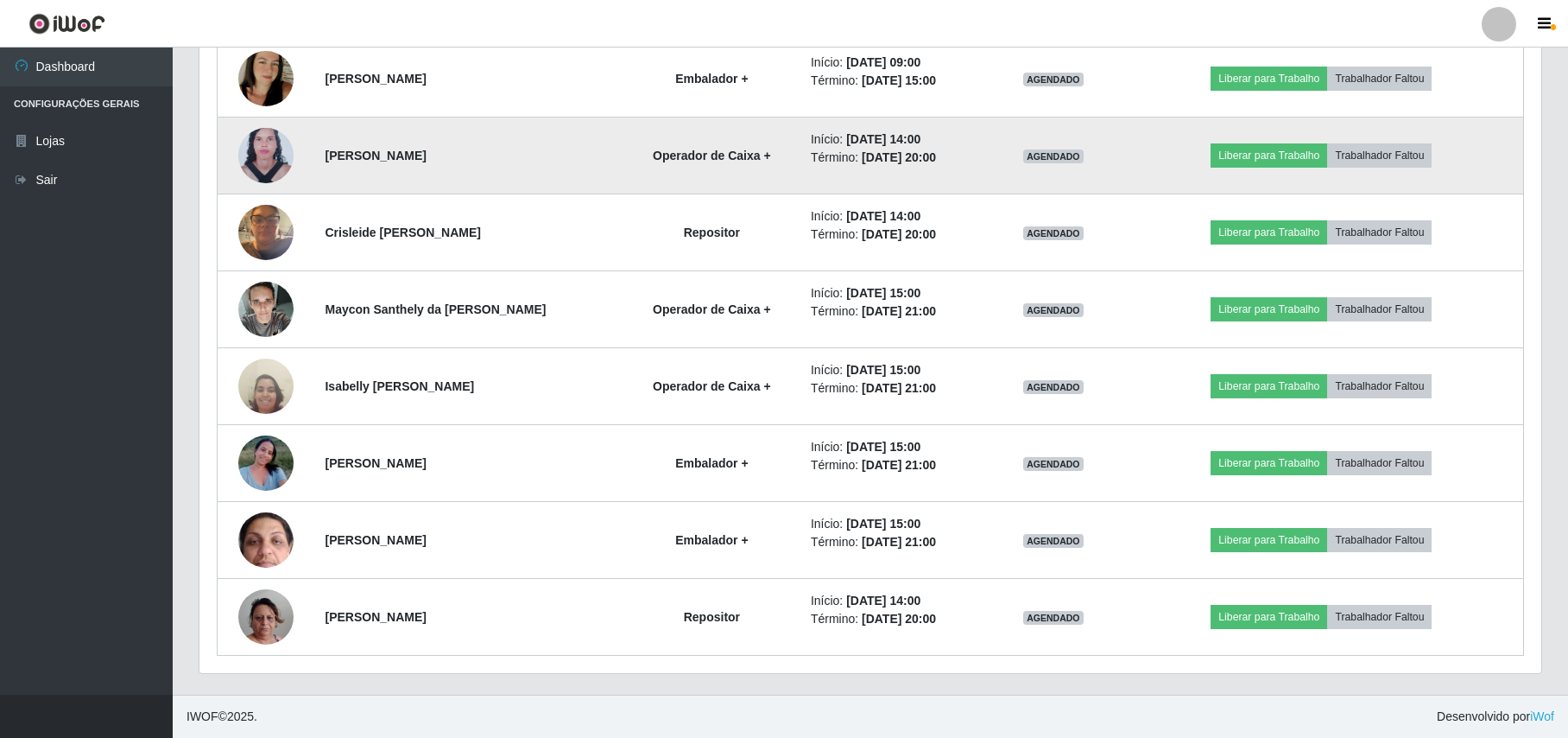
click at [280, 171] on img at bounding box center [266, 155] width 55 height 75
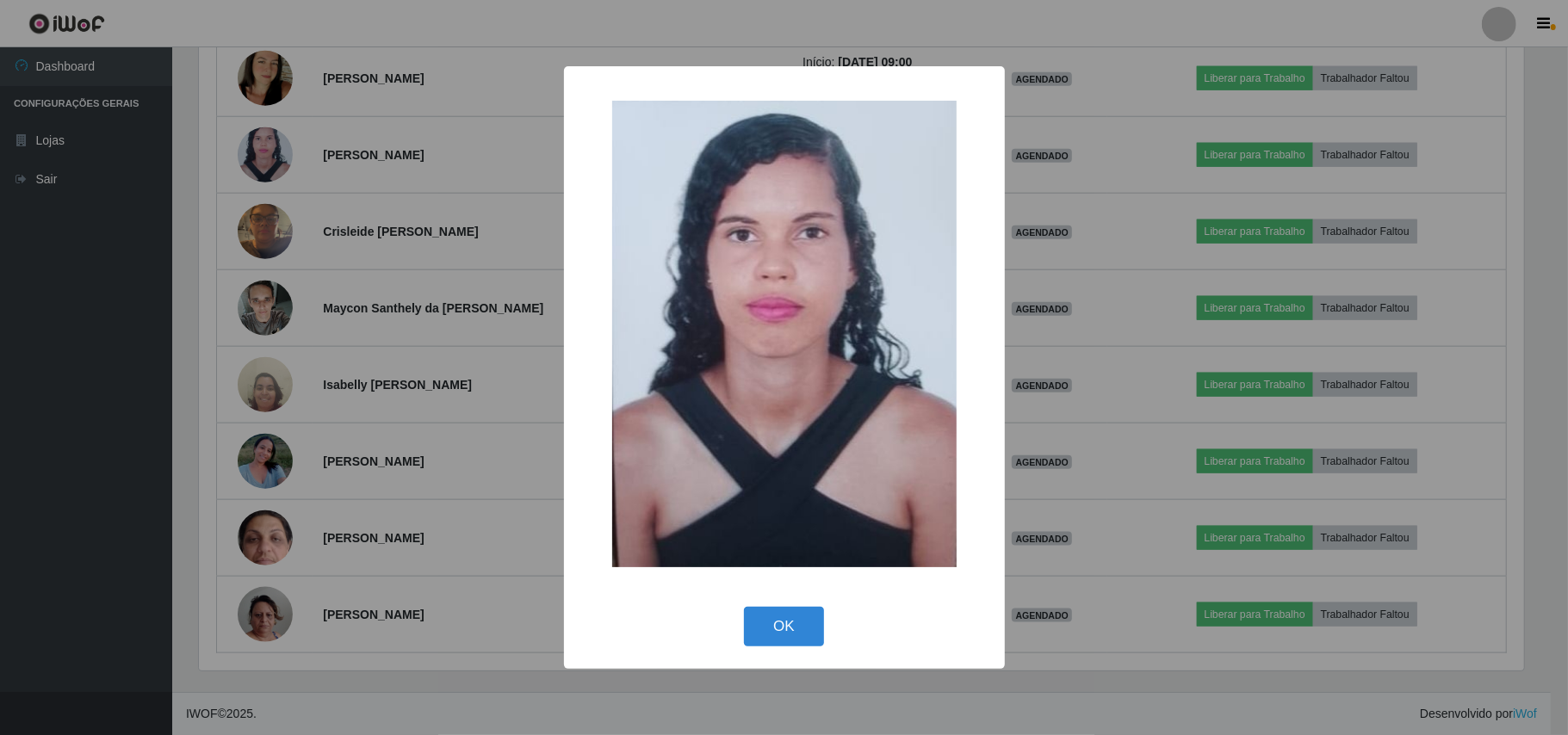
click at [219, 182] on div "× OK Cancel" at bounding box center [784, 368] width 1568 height 735
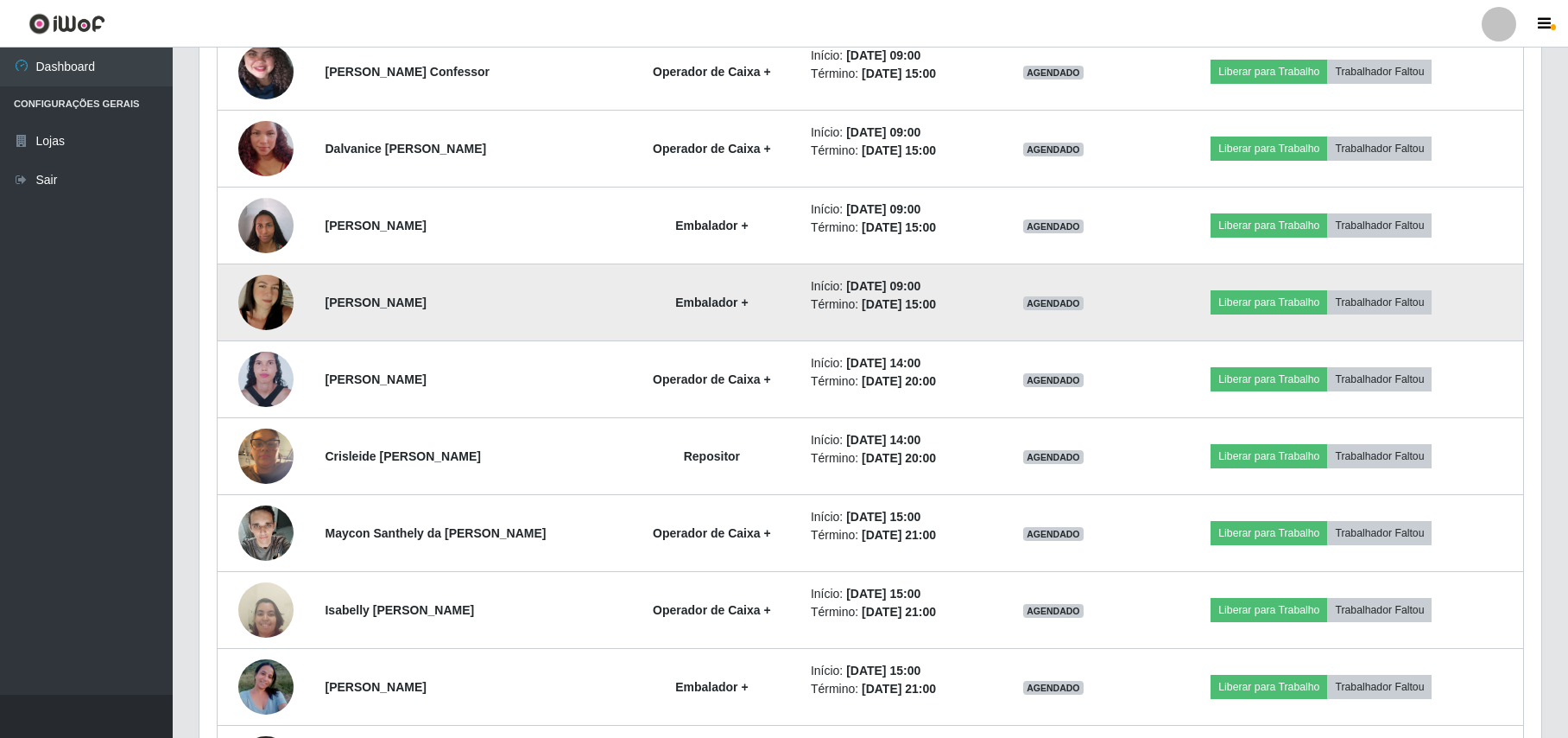
click at [264, 290] on img at bounding box center [266, 302] width 55 height 98
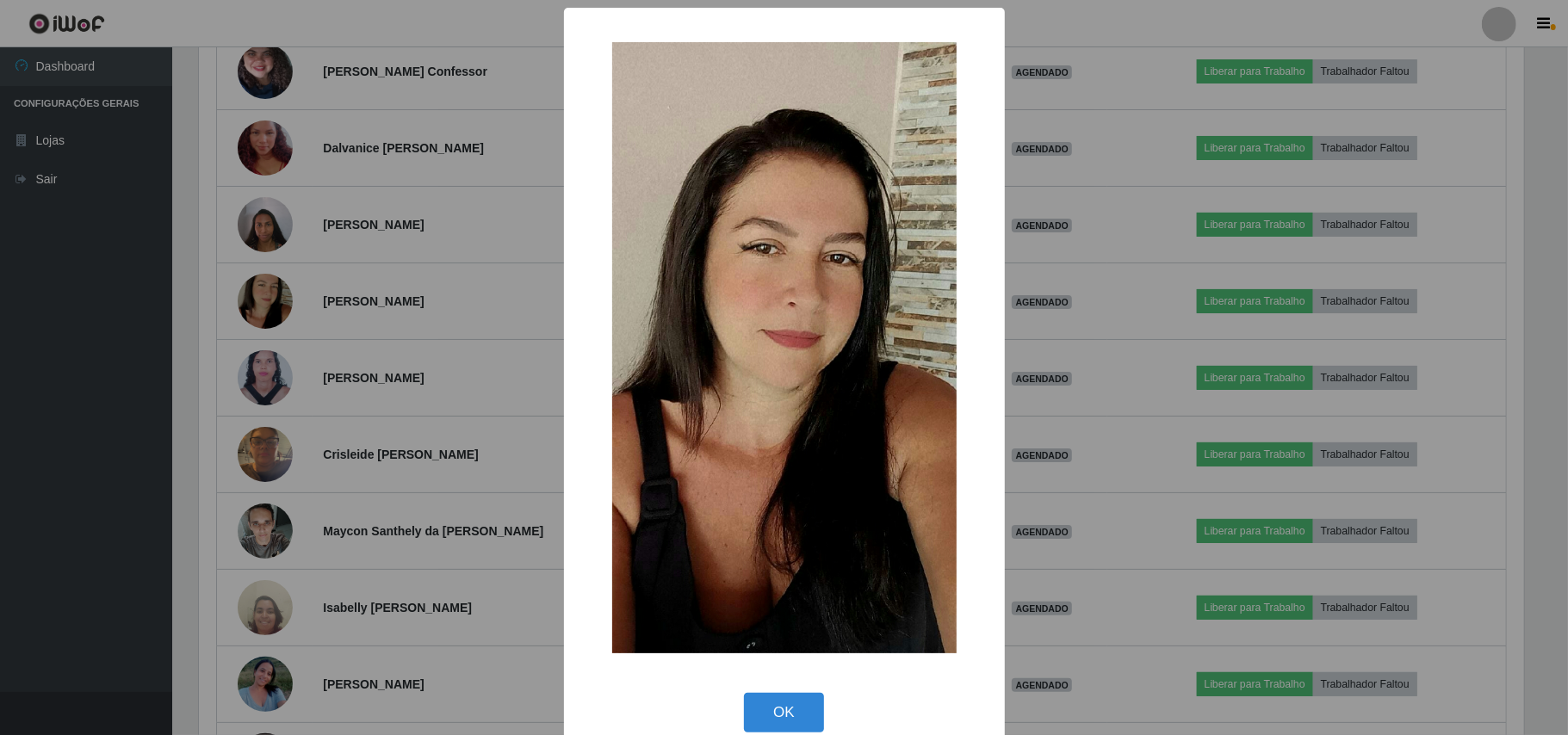
click at [183, 241] on div "× OK Cancel" at bounding box center [784, 368] width 1568 height 735
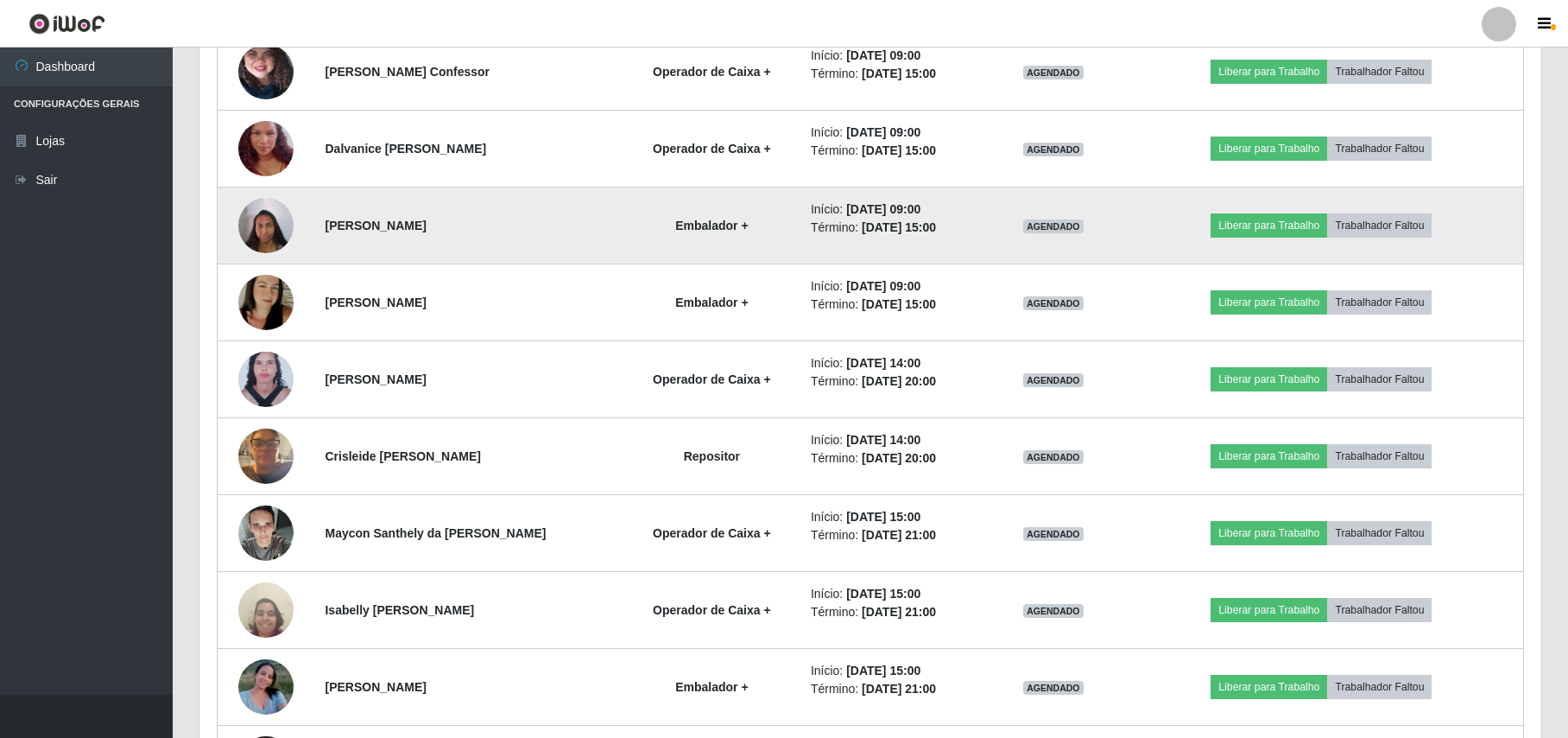
click at [264, 237] on img at bounding box center [266, 225] width 55 height 73
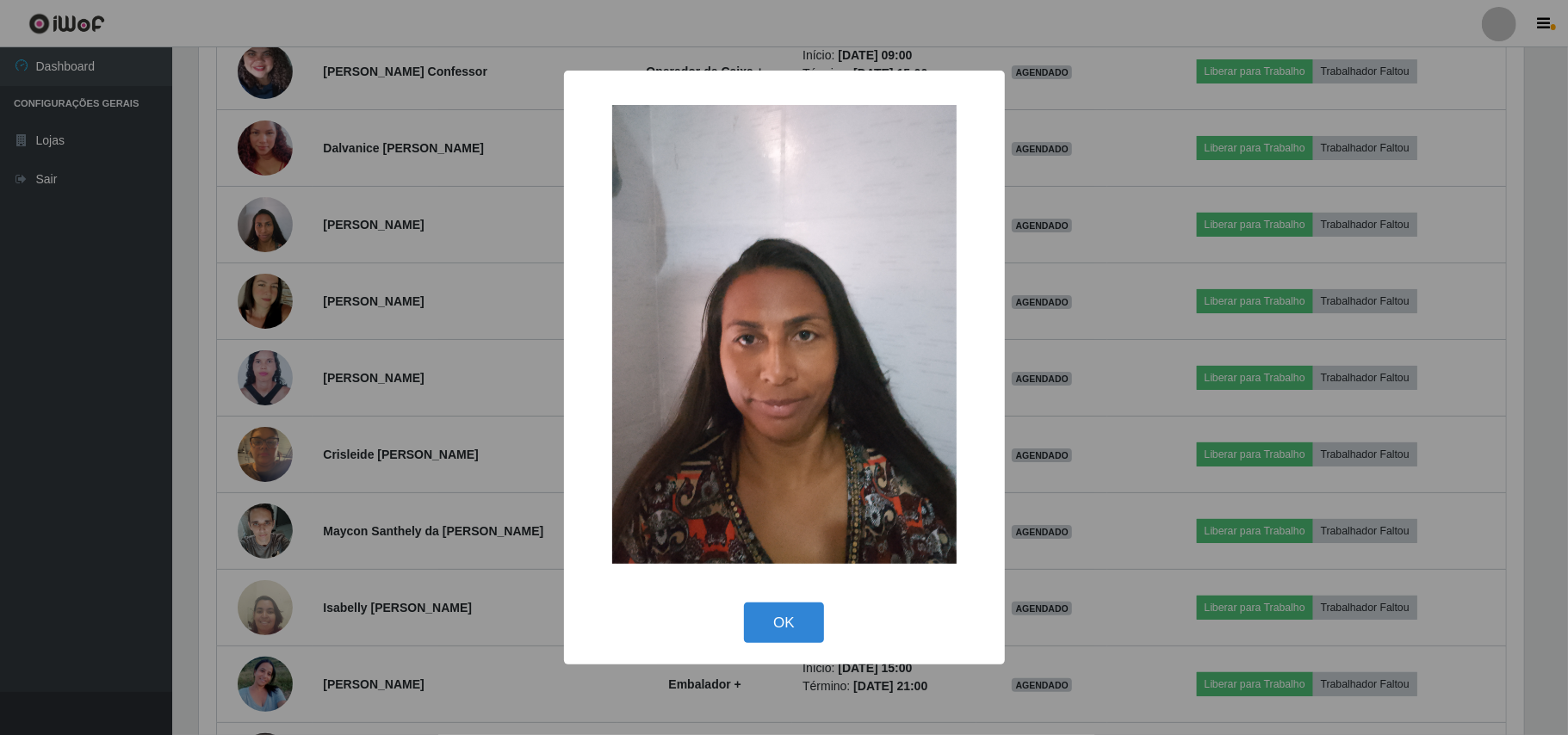
click at [207, 239] on div "× OK Cancel" at bounding box center [784, 368] width 1568 height 735
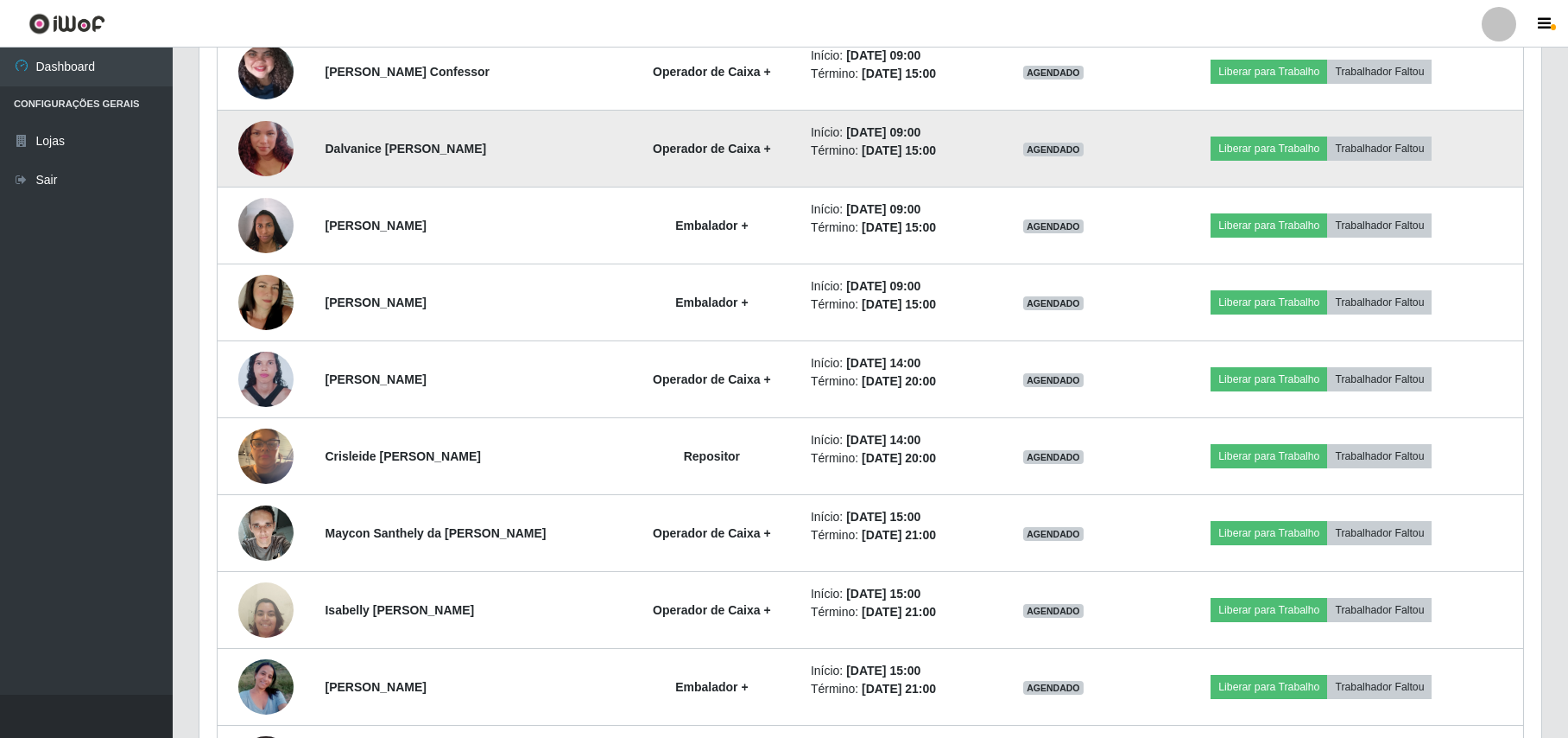
click at [270, 159] on img at bounding box center [266, 148] width 55 height 98
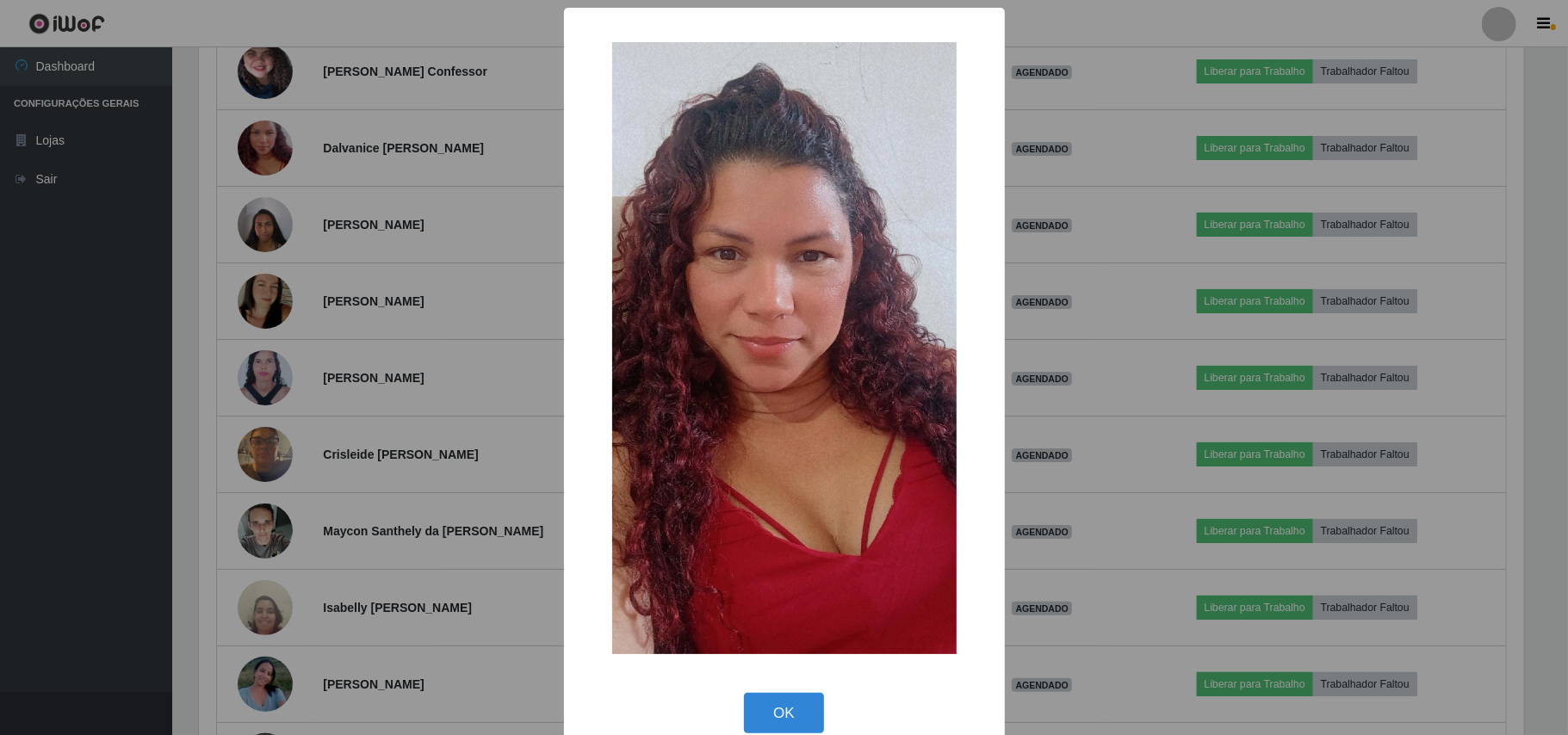
click at [197, 206] on div "× OK Cancel" at bounding box center [784, 368] width 1568 height 735
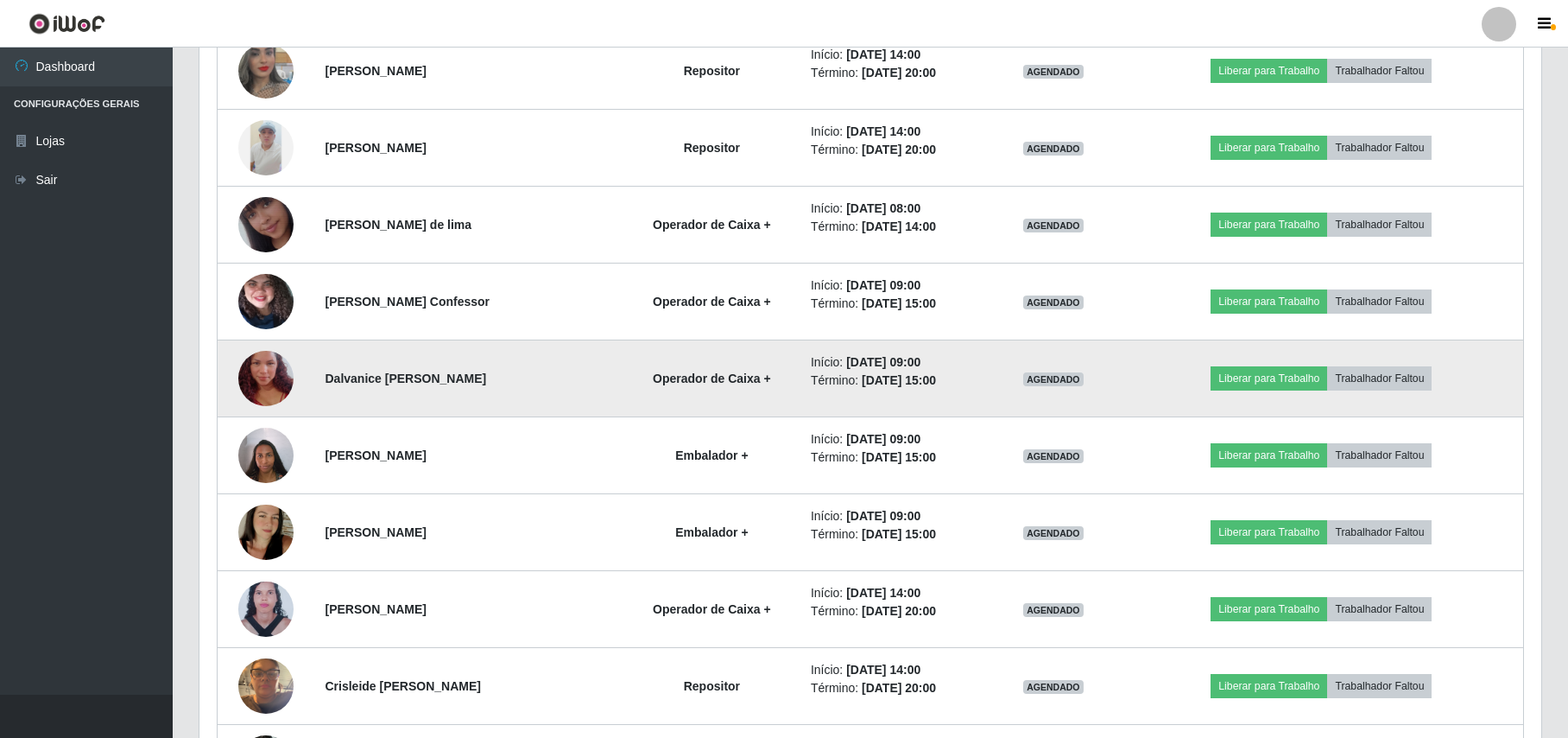
click at [271, 378] on img at bounding box center [266, 378] width 55 height 98
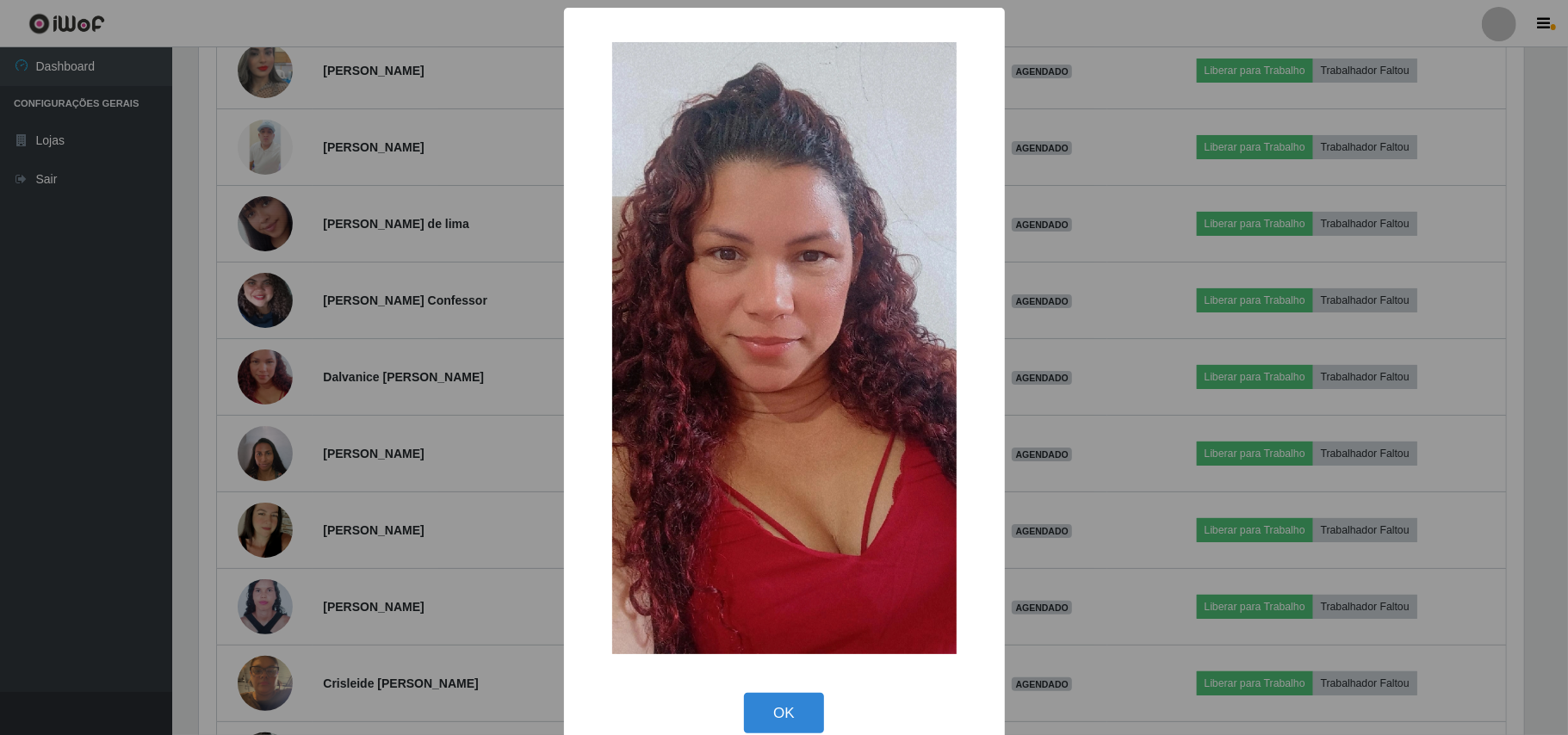
click at [222, 369] on div "× OK Cancel" at bounding box center [784, 368] width 1568 height 735
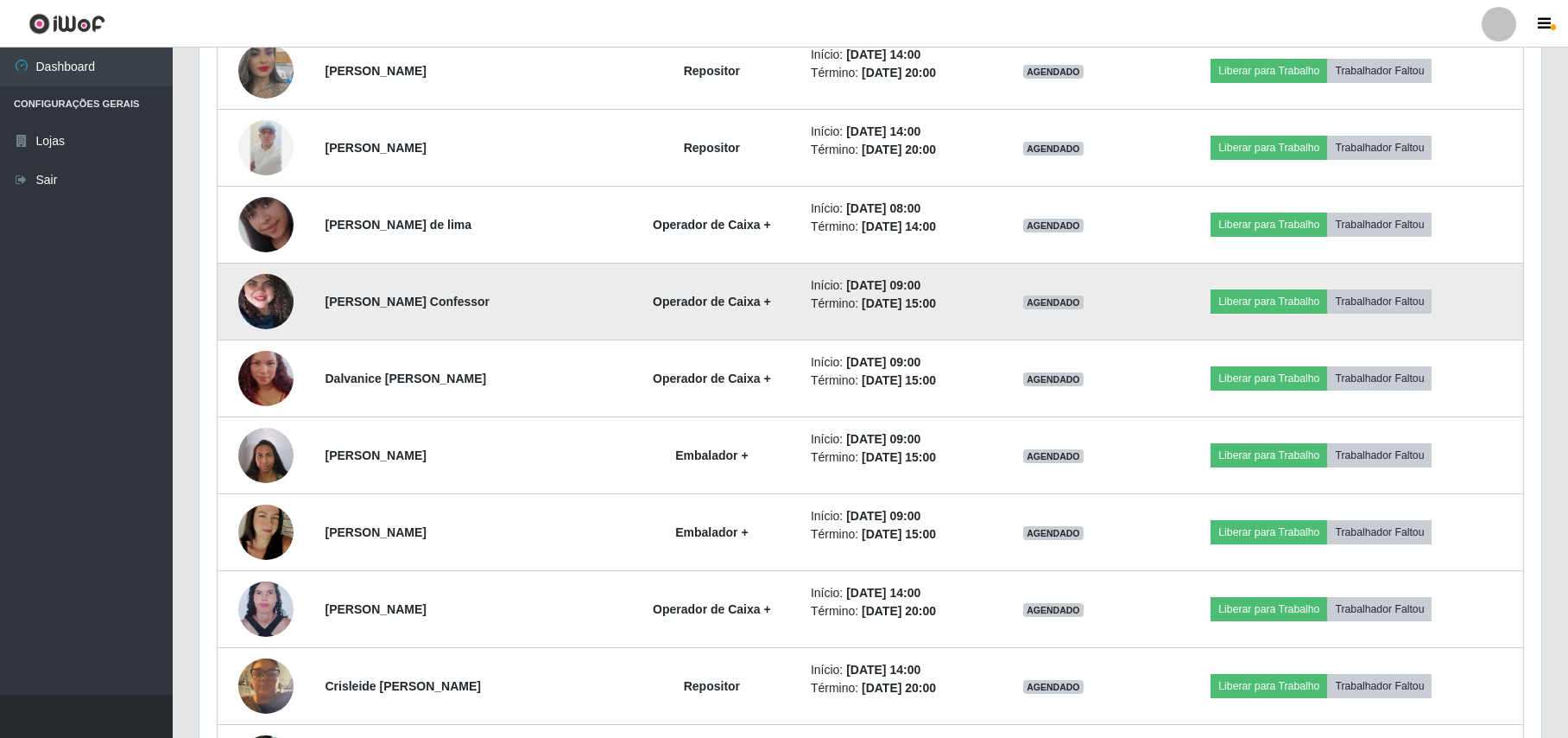
click at [247, 295] on img at bounding box center [266, 301] width 55 height 122
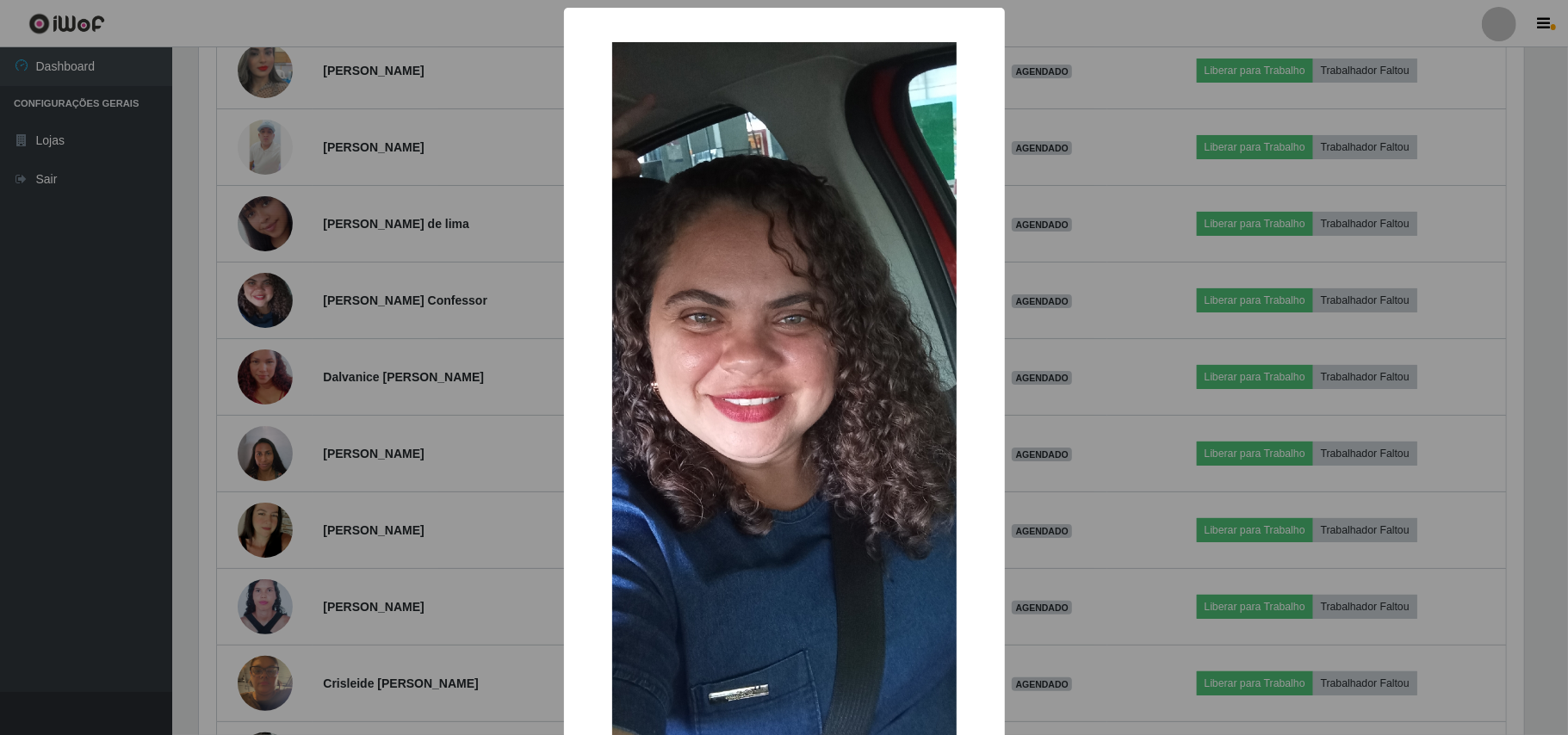
click at [449, 188] on div "× OK Cancel" at bounding box center [784, 368] width 1568 height 735
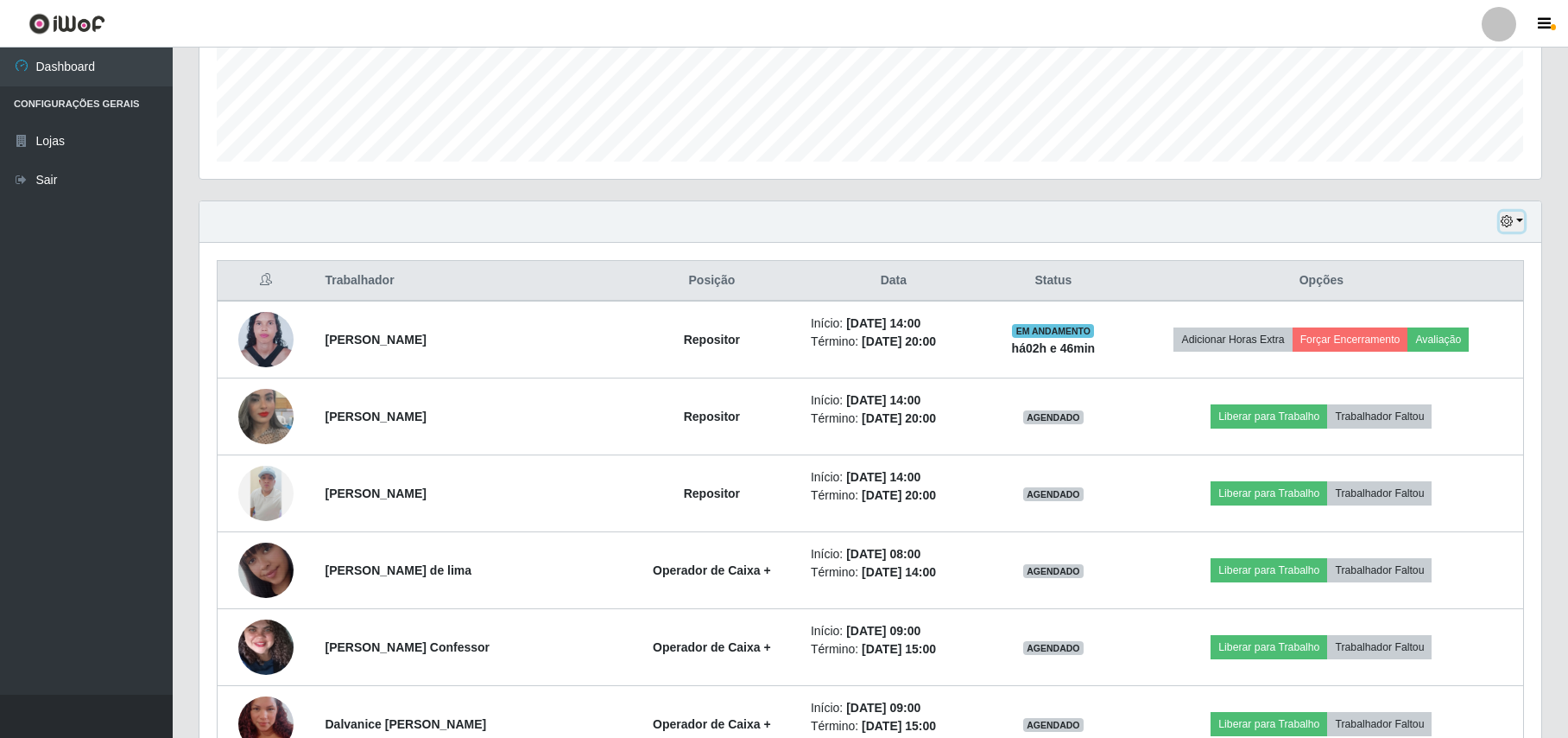
click at [1520, 218] on button "button" at bounding box center [1512, 222] width 24 height 20
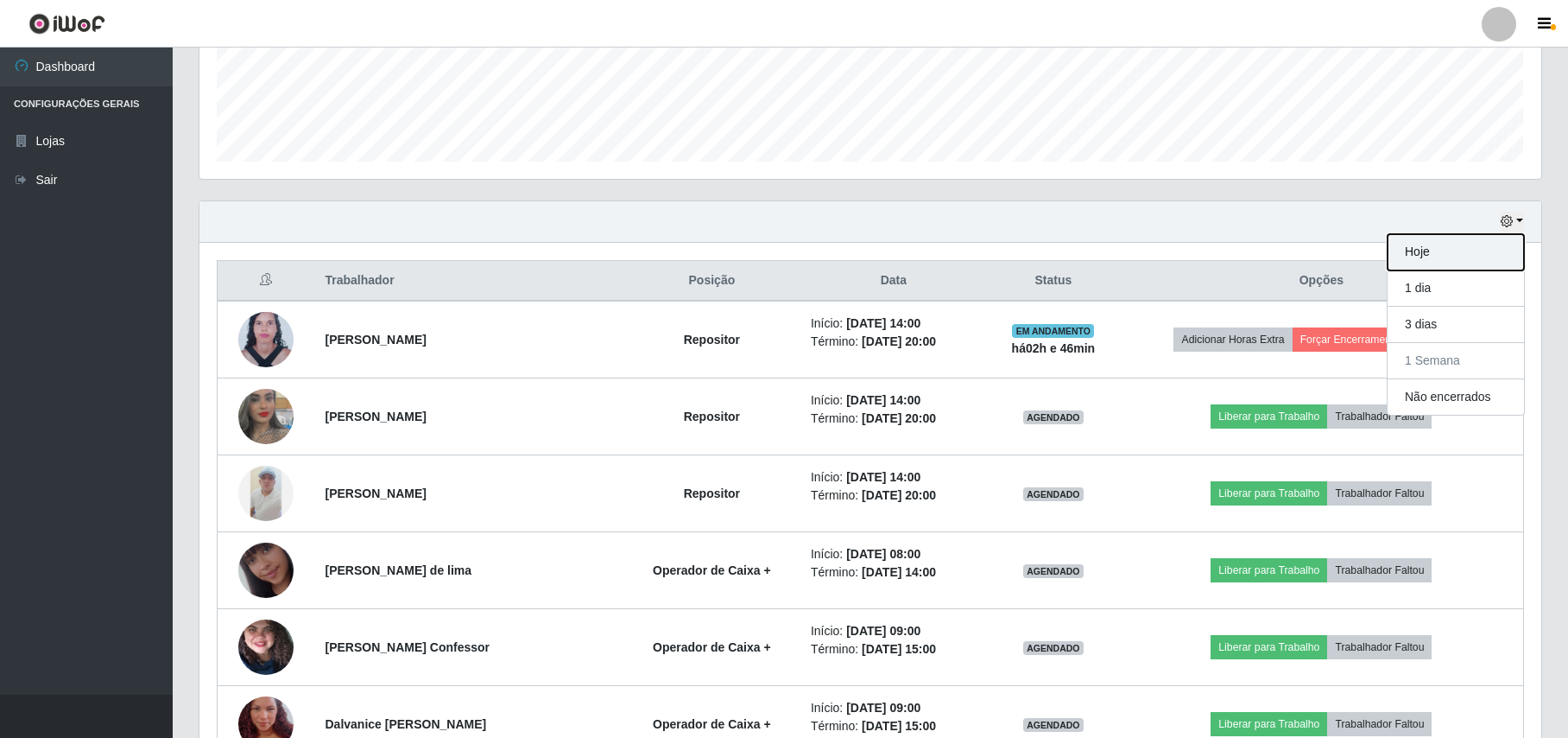
click at [1473, 240] on button "Hoje" at bounding box center [1455, 252] width 137 height 37
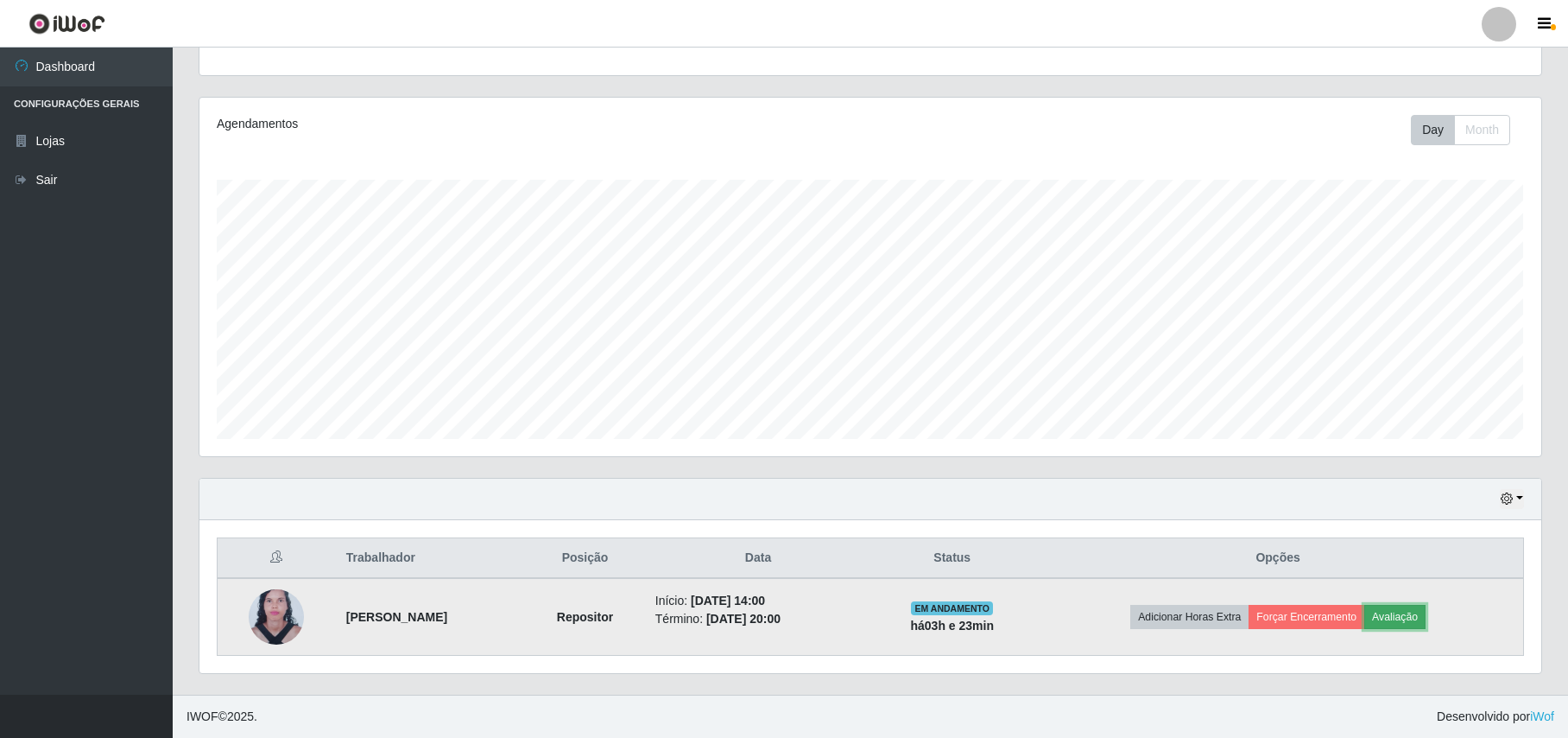
click at [1406, 612] on button "Avaliação" at bounding box center [1395, 616] width 62 height 24
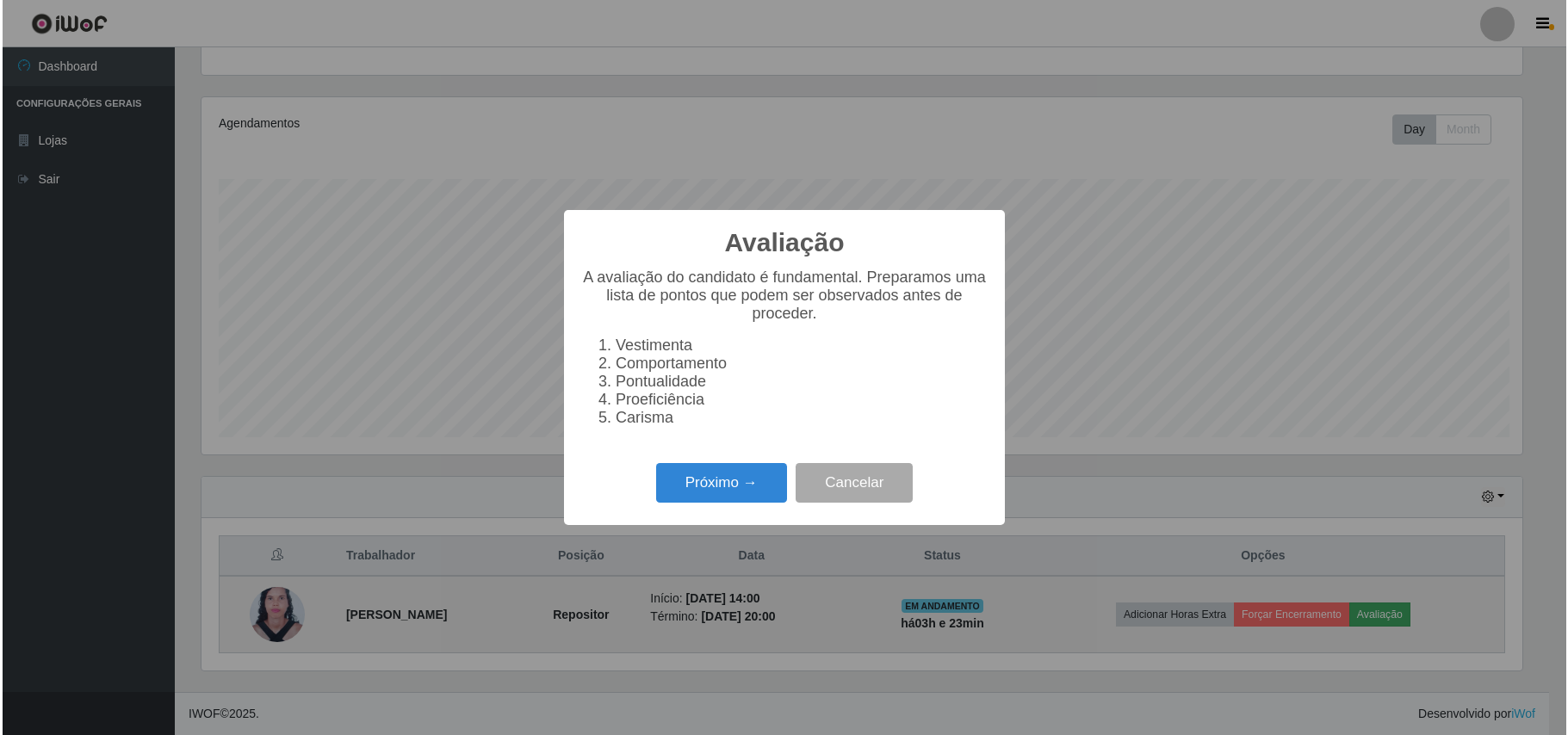
scroll to position [358, 1324]
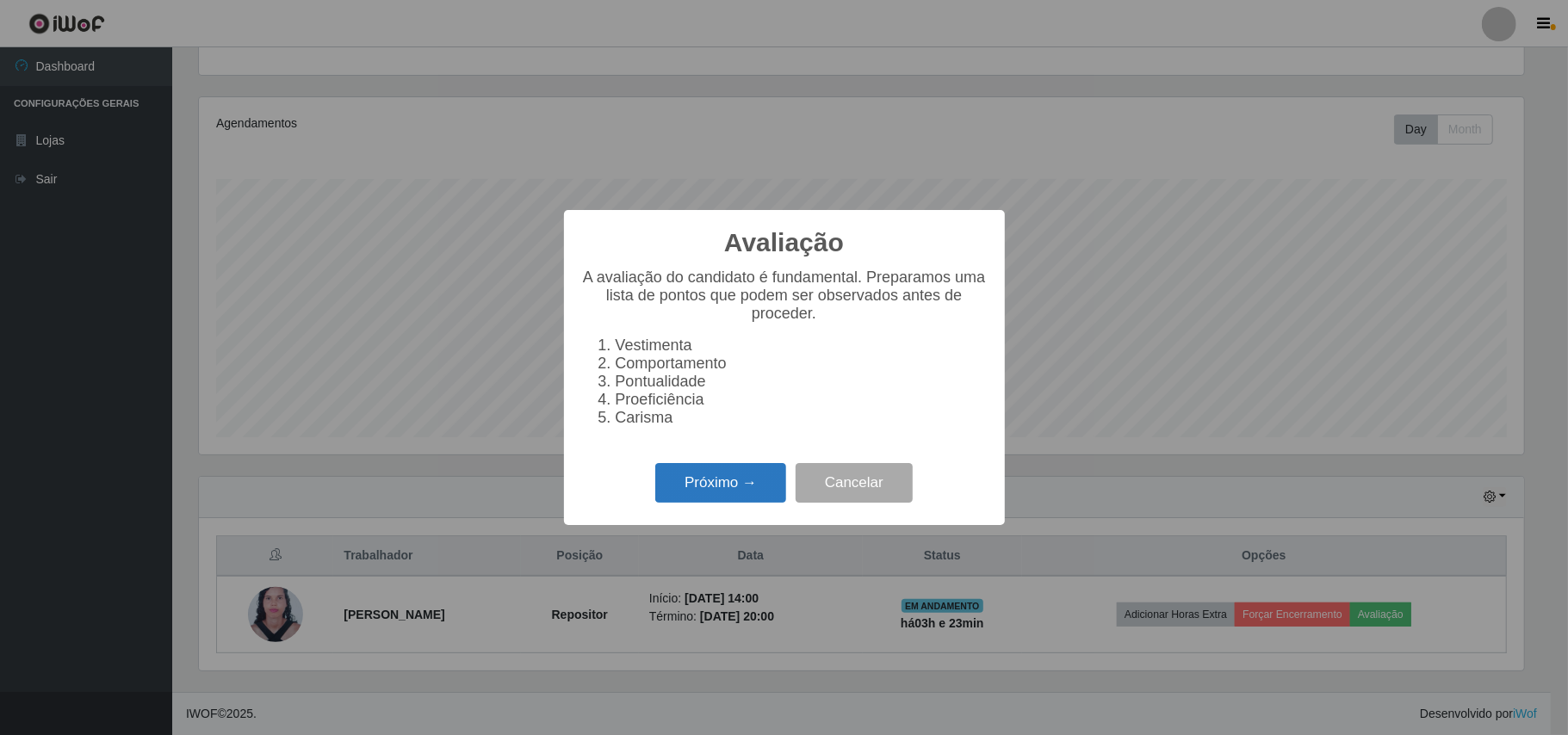
click at [760, 484] on button "Próximo →" at bounding box center [720, 482] width 131 height 40
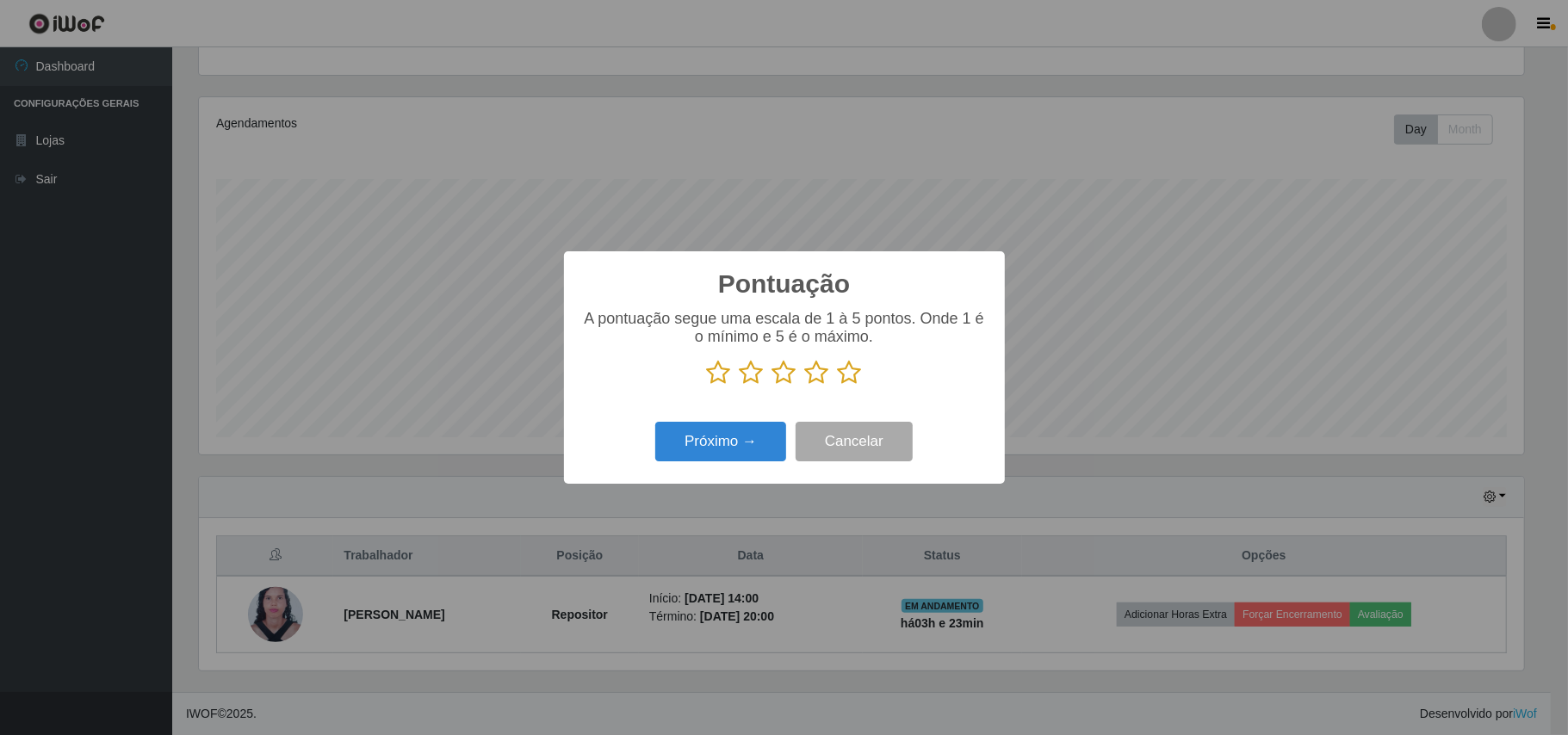
scroll to position [860210, 859796]
click at [849, 374] on icon at bounding box center [849, 372] width 24 height 26
click at [838, 385] on input "radio" at bounding box center [838, 385] width 0 height 0
click at [773, 435] on button "Próximo →" at bounding box center [720, 441] width 131 height 40
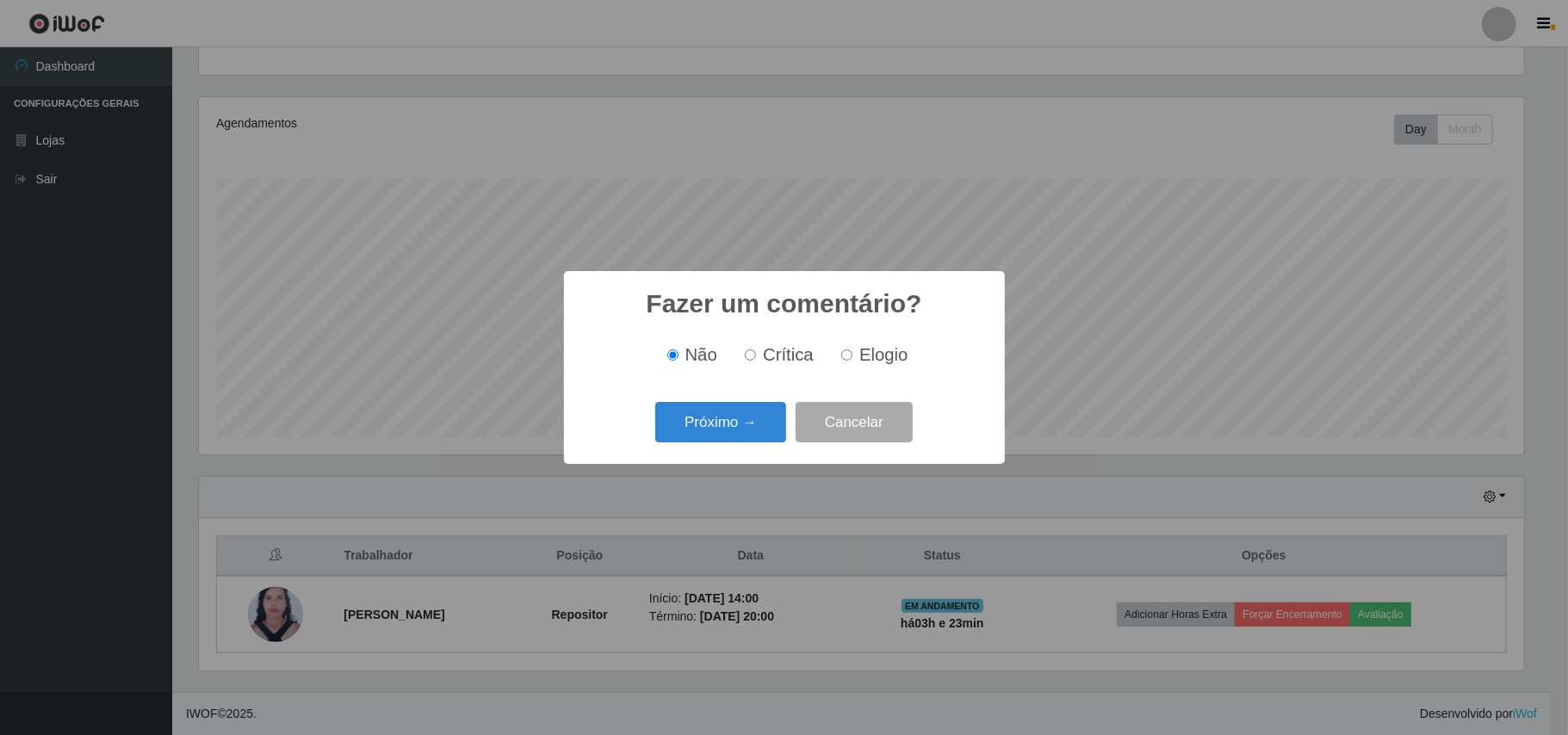
click at [859, 362] on span "Elogio" at bounding box center [883, 354] width 48 height 19
click at [852, 360] on input "Elogio" at bounding box center [847, 355] width 12 height 12
radio input "true"
click at [744, 425] on button "Próximo →" at bounding box center [720, 422] width 131 height 40
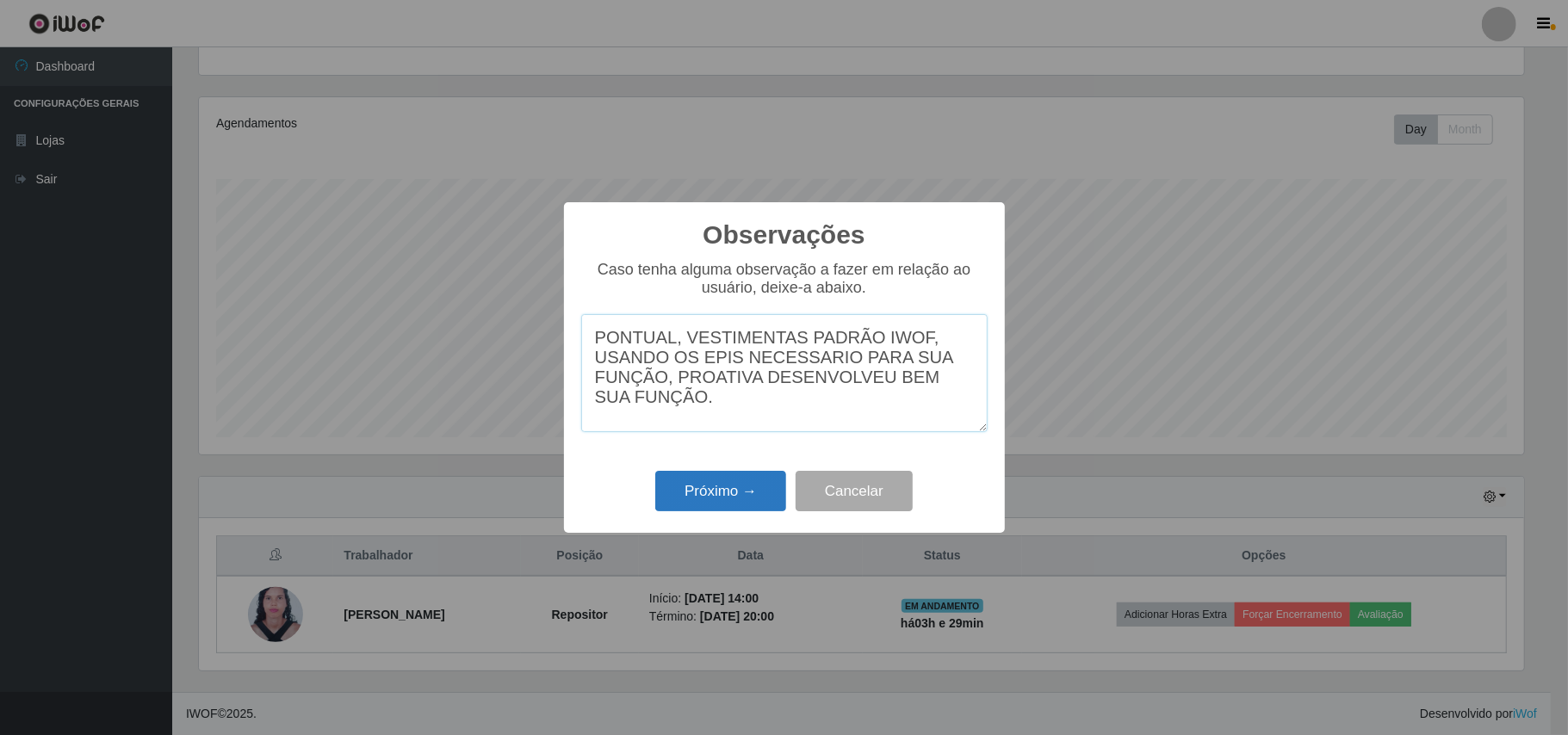
type textarea "PONTUAL, VESTIMENTAS PADRÃO IWOF, USANDO OS EPIS NECESSARIO PARA SUA FUNÇÃO, PR…"
click at [727, 485] on button "Próximo →" at bounding box center [720, 490] width 131 height 40
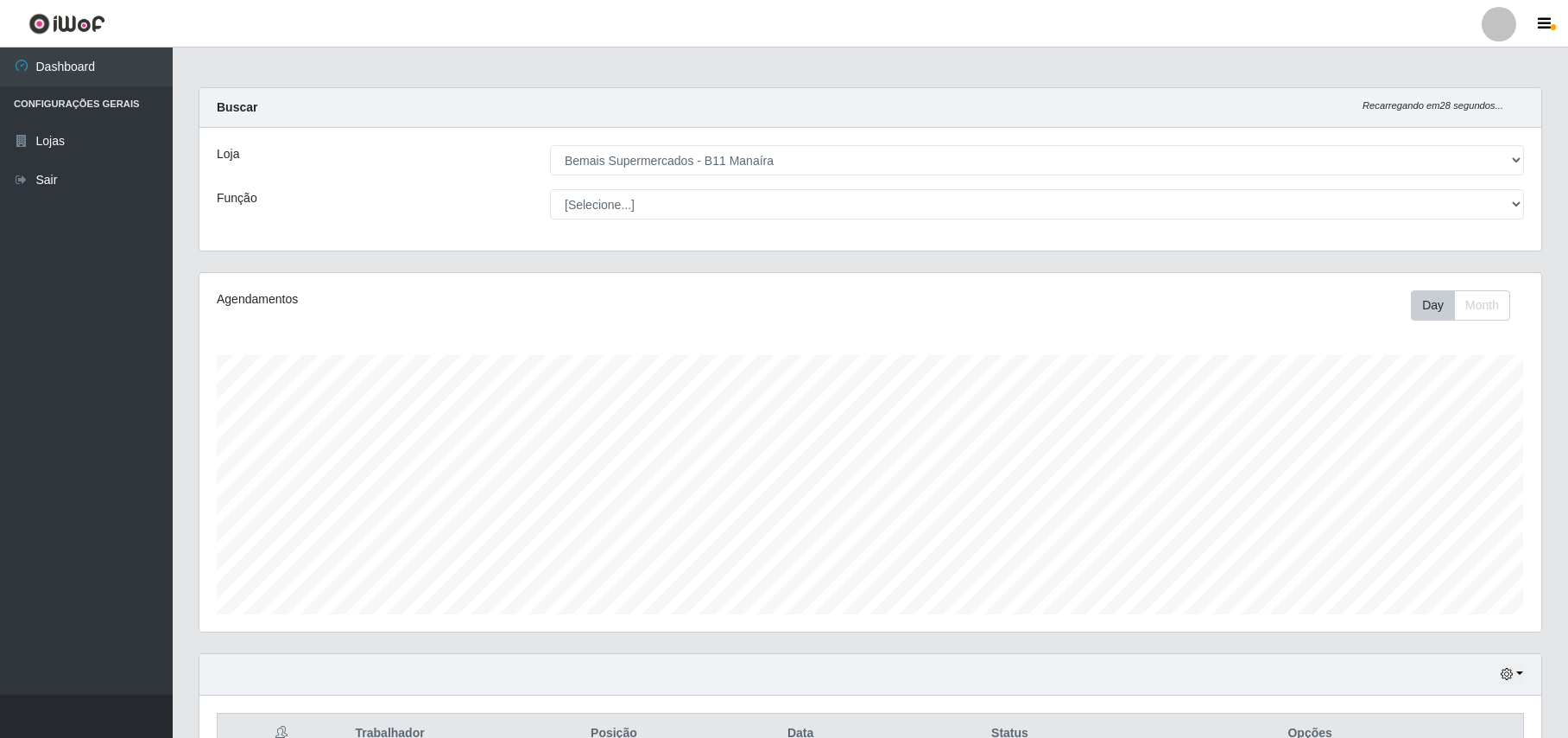
scroll to position [0, 0]
